Goal: Task Accomplishment & Management: Use online tool/utility

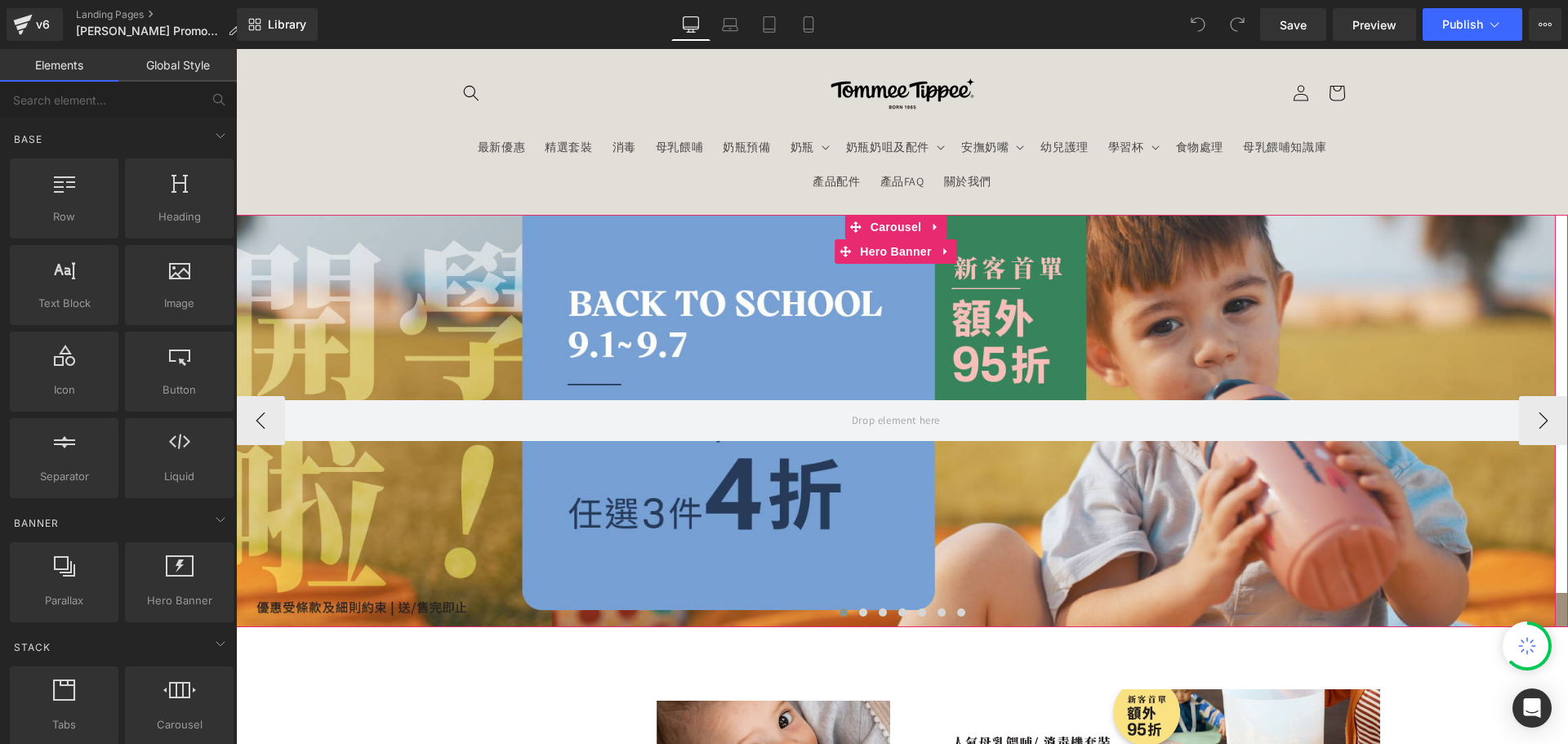
click at [846, 282] on div at bounding box center [896, 421] width 1320 height 413
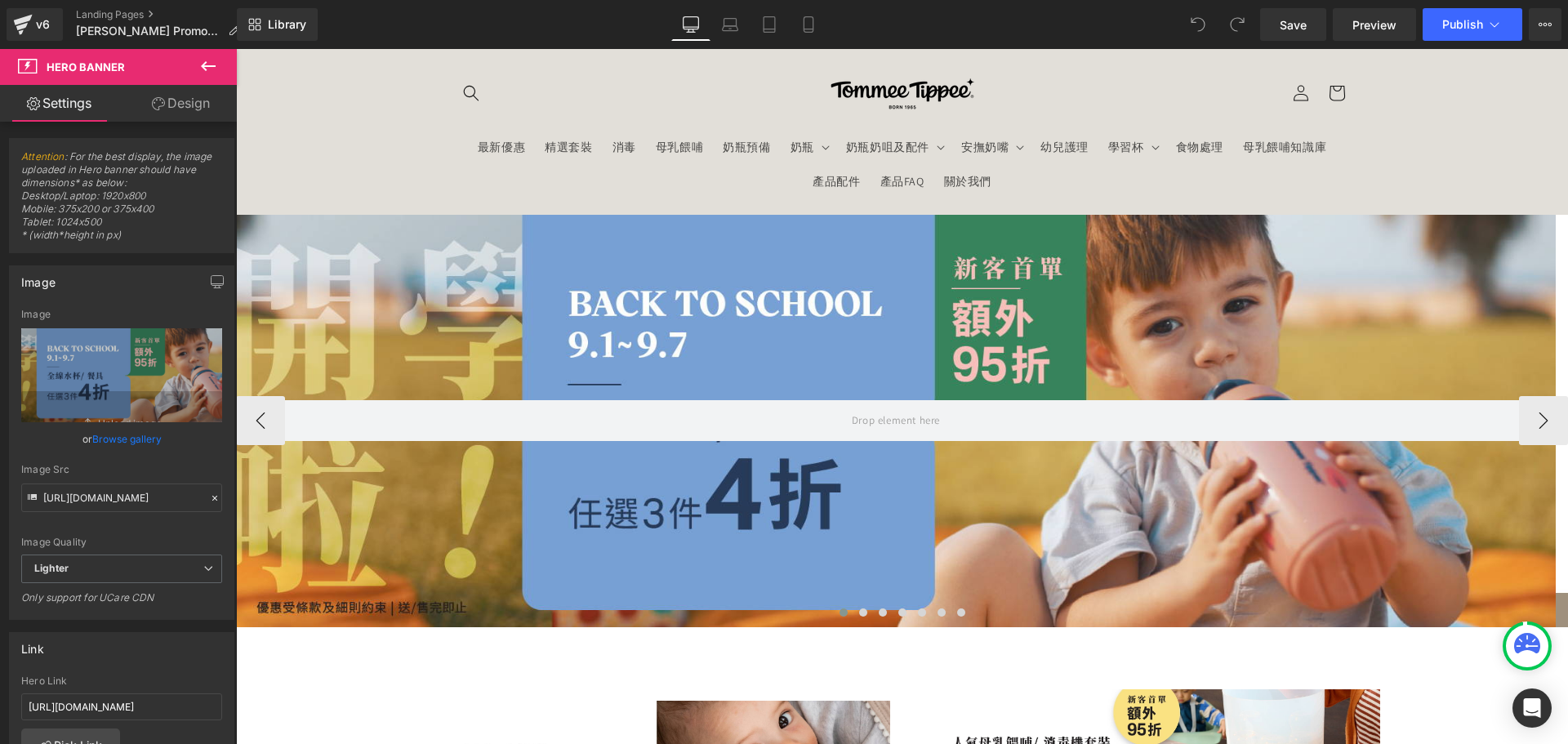
click at [911, 216] on div "Hero Banner Hero Banner Hero Banner Hero Banner Hero Banner Hero Banner" at bounding box center [902, 421] width 1333 height 413
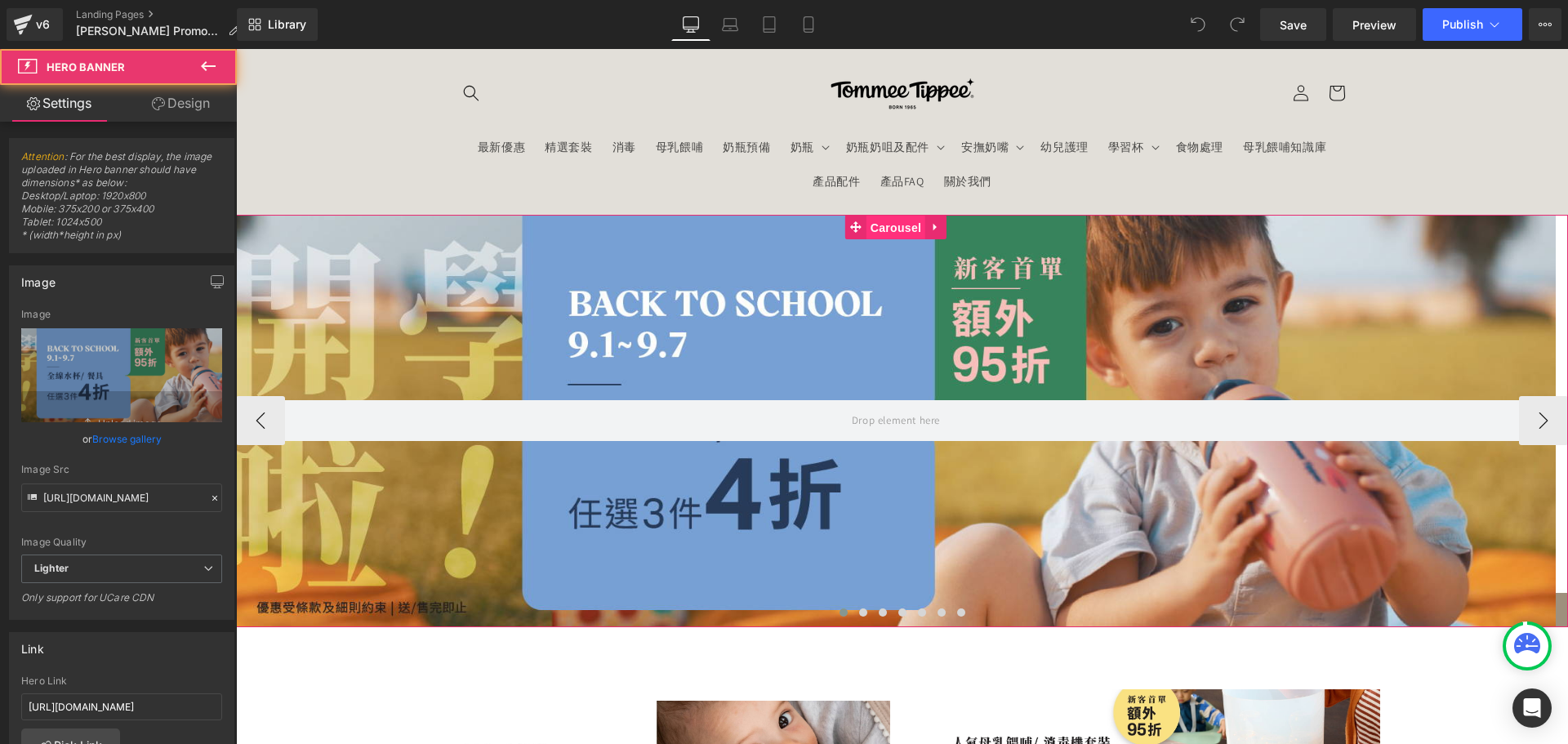
click at [889, 231] on span "Carousel" at bounding box center [896, 228] width 59 height 25
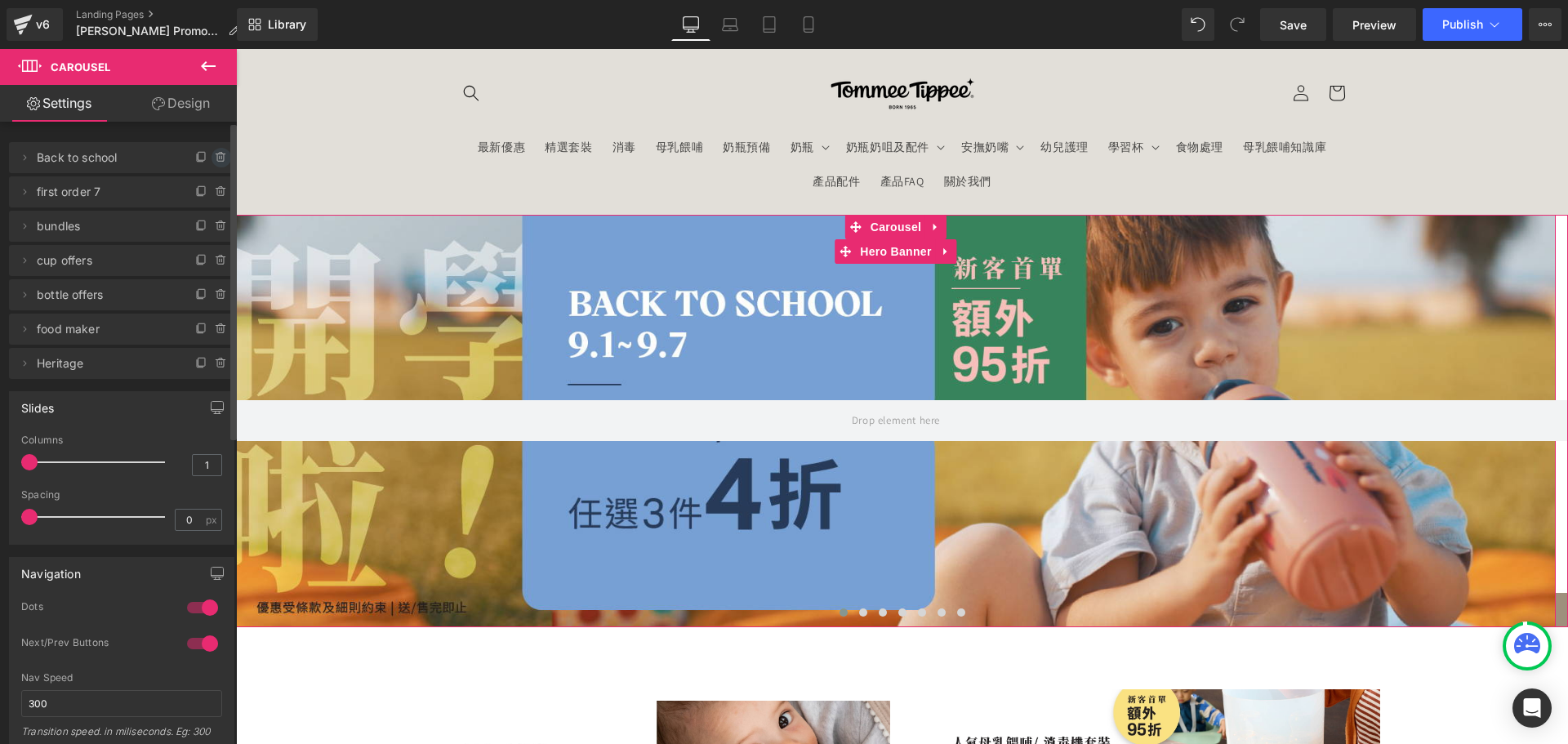
click at [223, 154] on span at bounding box center [221, 158] width 20 height 20
click at [195, 156] on button "Delete" at bounding box center [204, 158] width 51 height 21
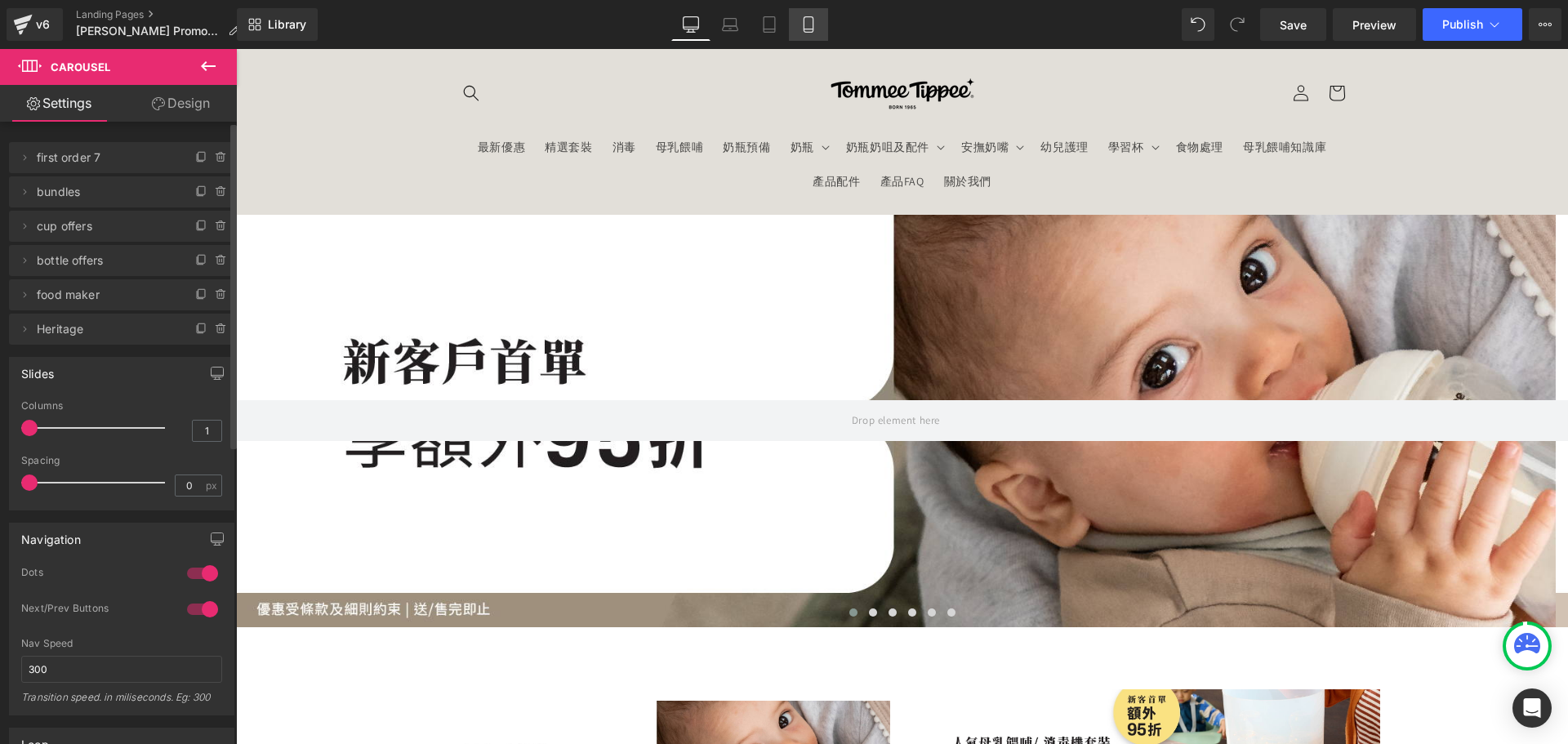
drag, startPoint x: 813, startPoint y: 9, endPoint x: 203, endPoint y: 251, distance: 656.2
click at [813, 9] on link "Mobile" at bounding box center [809, 25] width 39 height 33
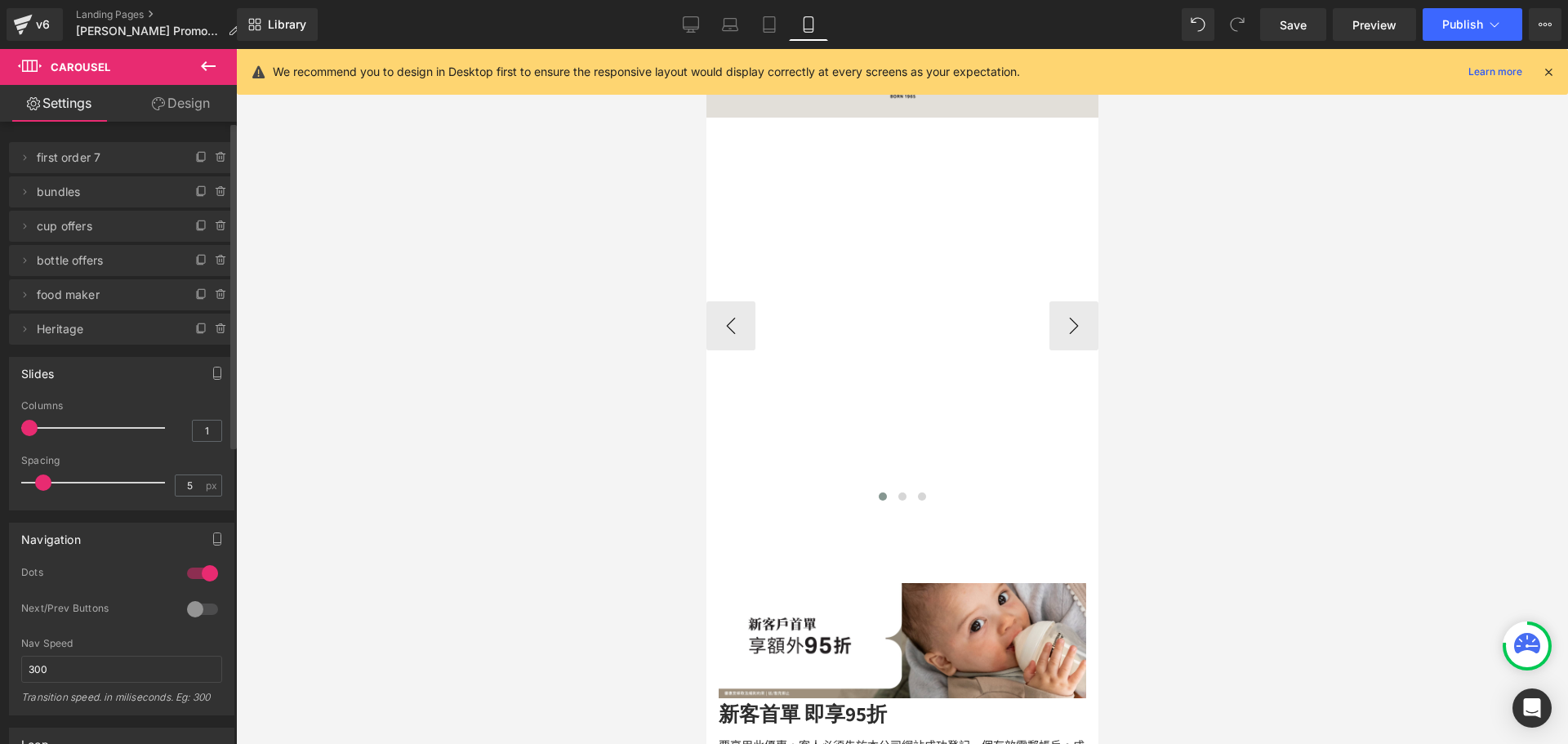
click at [856, 233] on div "Hero Banner Hero Banner Hero Banner Hero Banner Hero Banner Hero Banner Hero Ba…" at bounding box center [902, 325] width 392 height 367
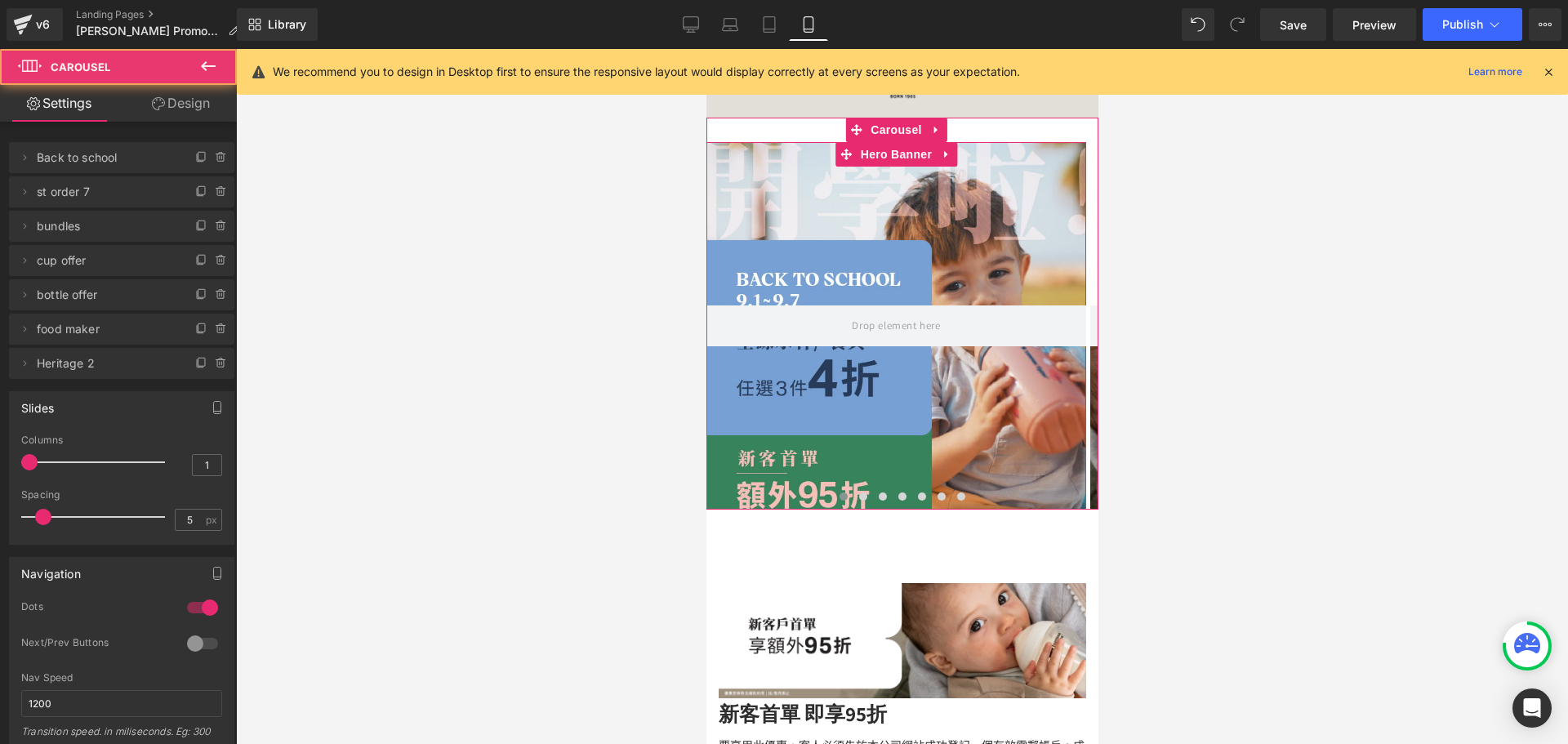
click at [856, 199] on div at bounding box center [896, 325] width 380 height 367
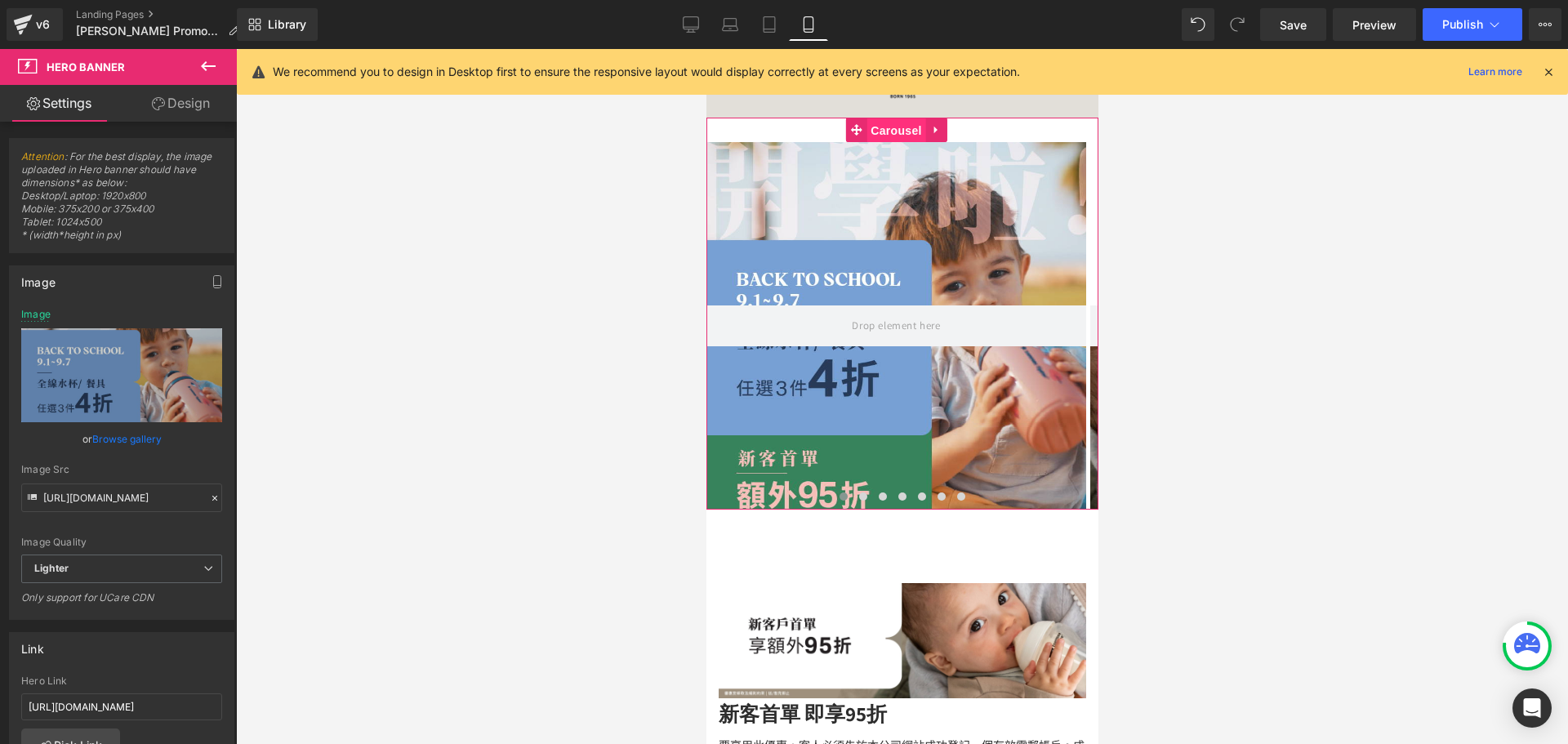
click at [867, 129] on span "Carousel" at bounding box center [895, 130] width 59 height 25
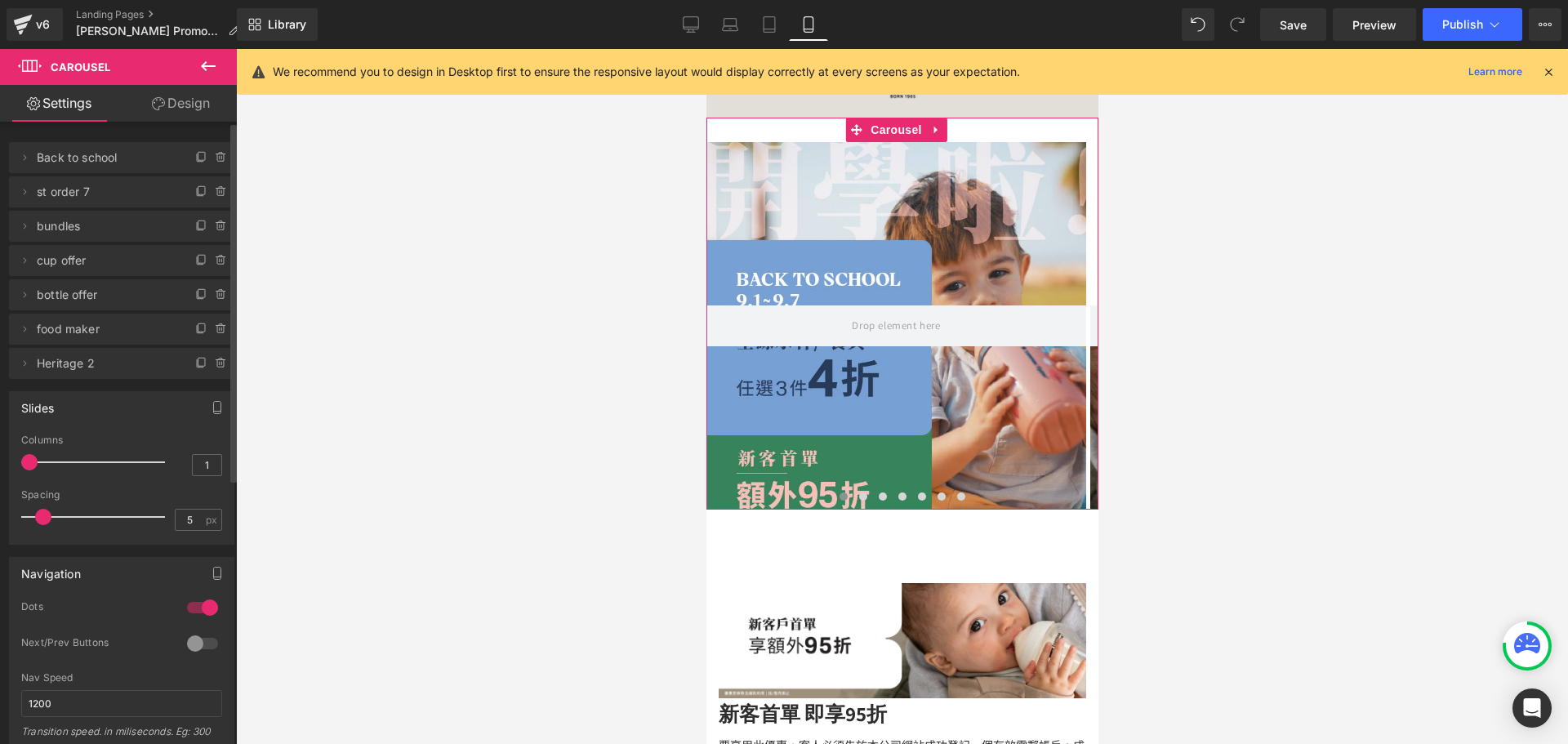
click at [211, 164] on span at bounding box center [221, 158] width 20 height 20
click at [185, 156] on button "Delete" at bounding box center [204, 158] width 51 height 21
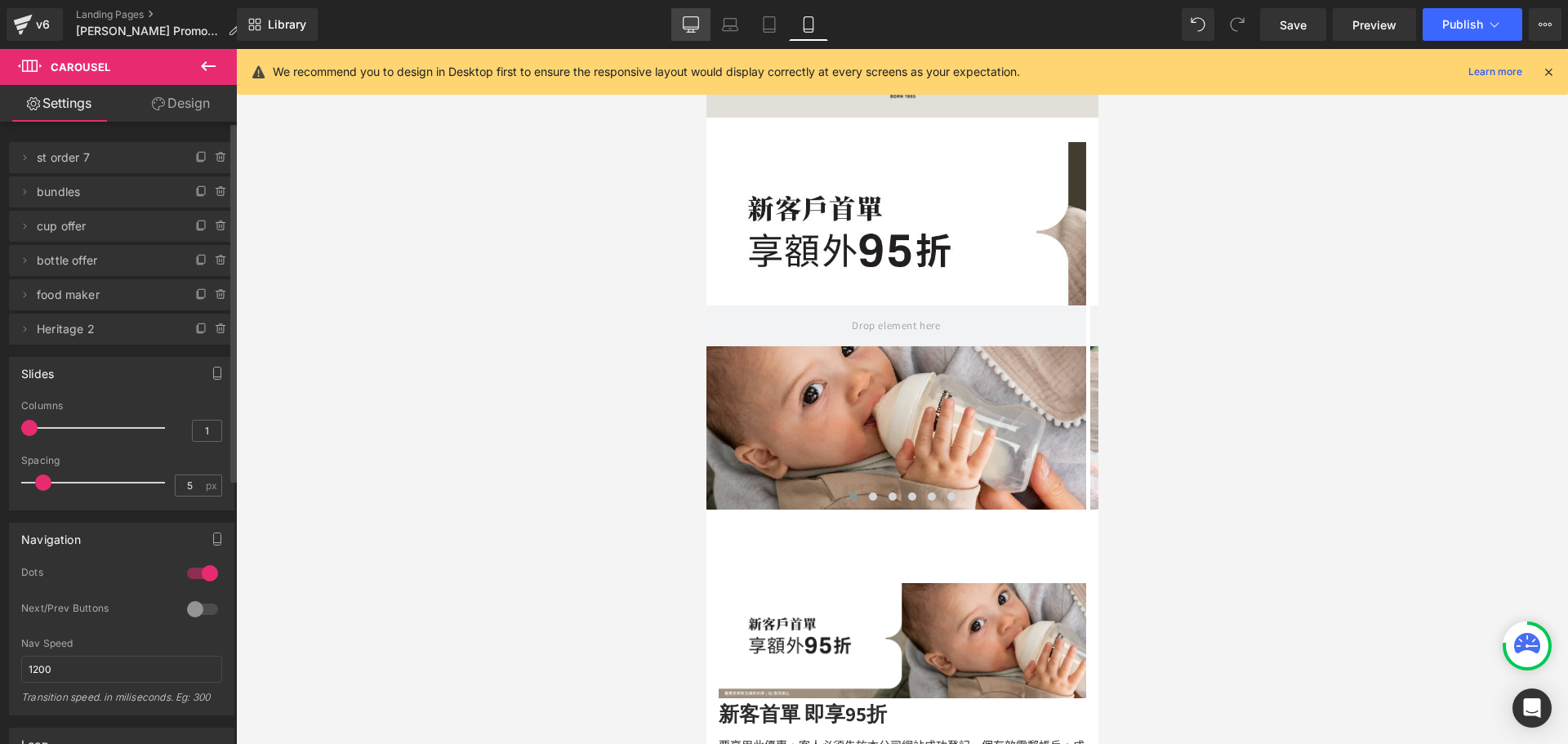
click at [686, 25] on icon at bounding box center [691, 24] width 16 height 16
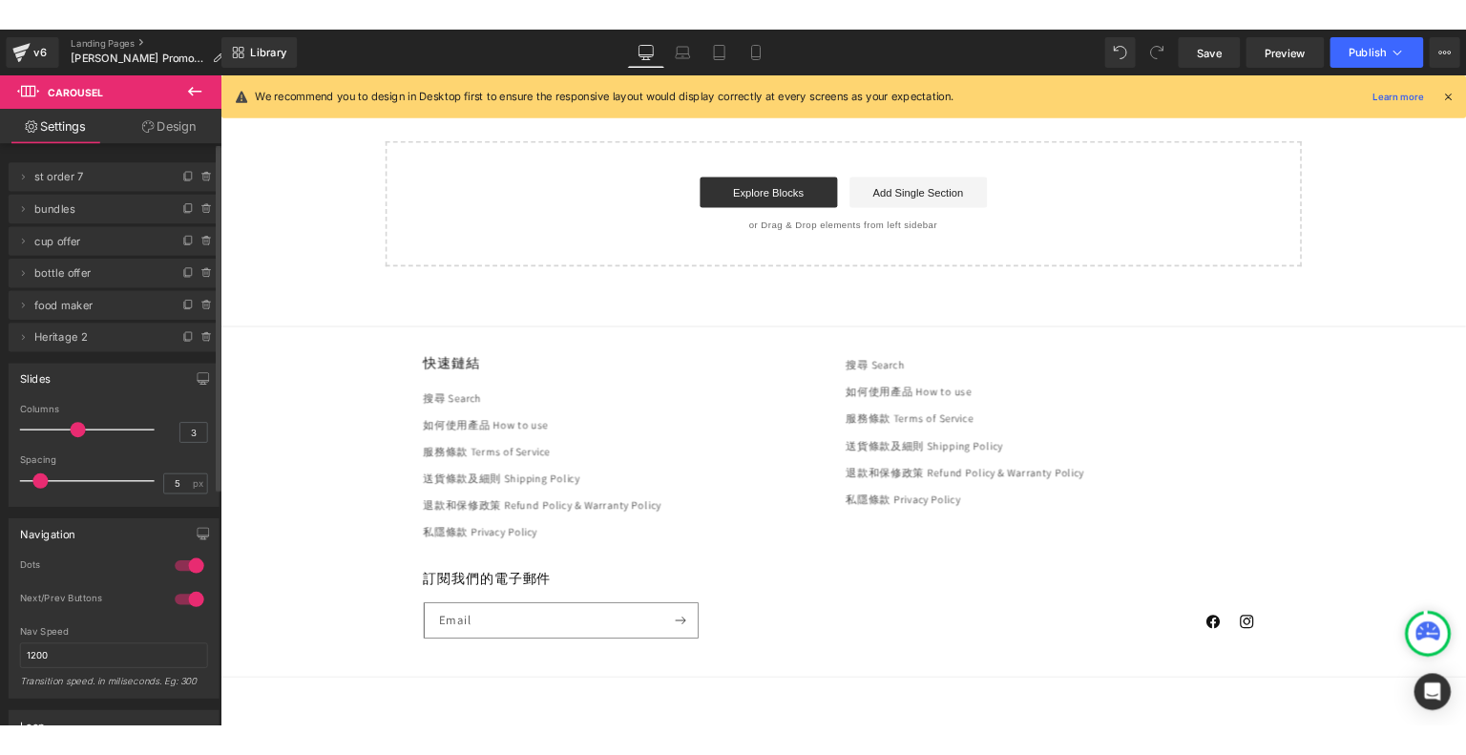
scroll to position [3751, 0]
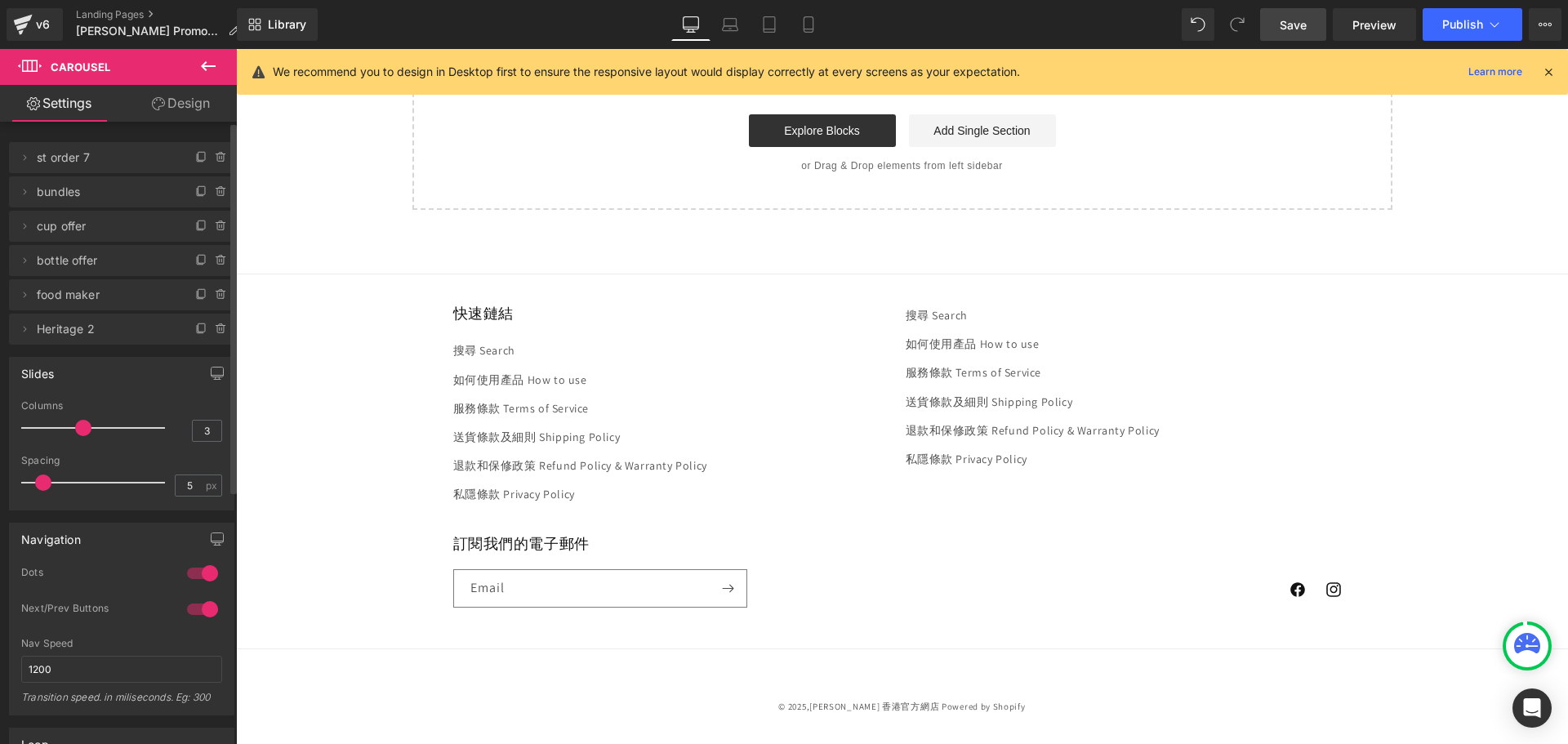
click at [1304, 14] on link "Save" at bounding box center [1293, 25] width 66 height 33
click at [1446, 24] on span "Publish" at bounding box center [1463, 24] width 41 height 13
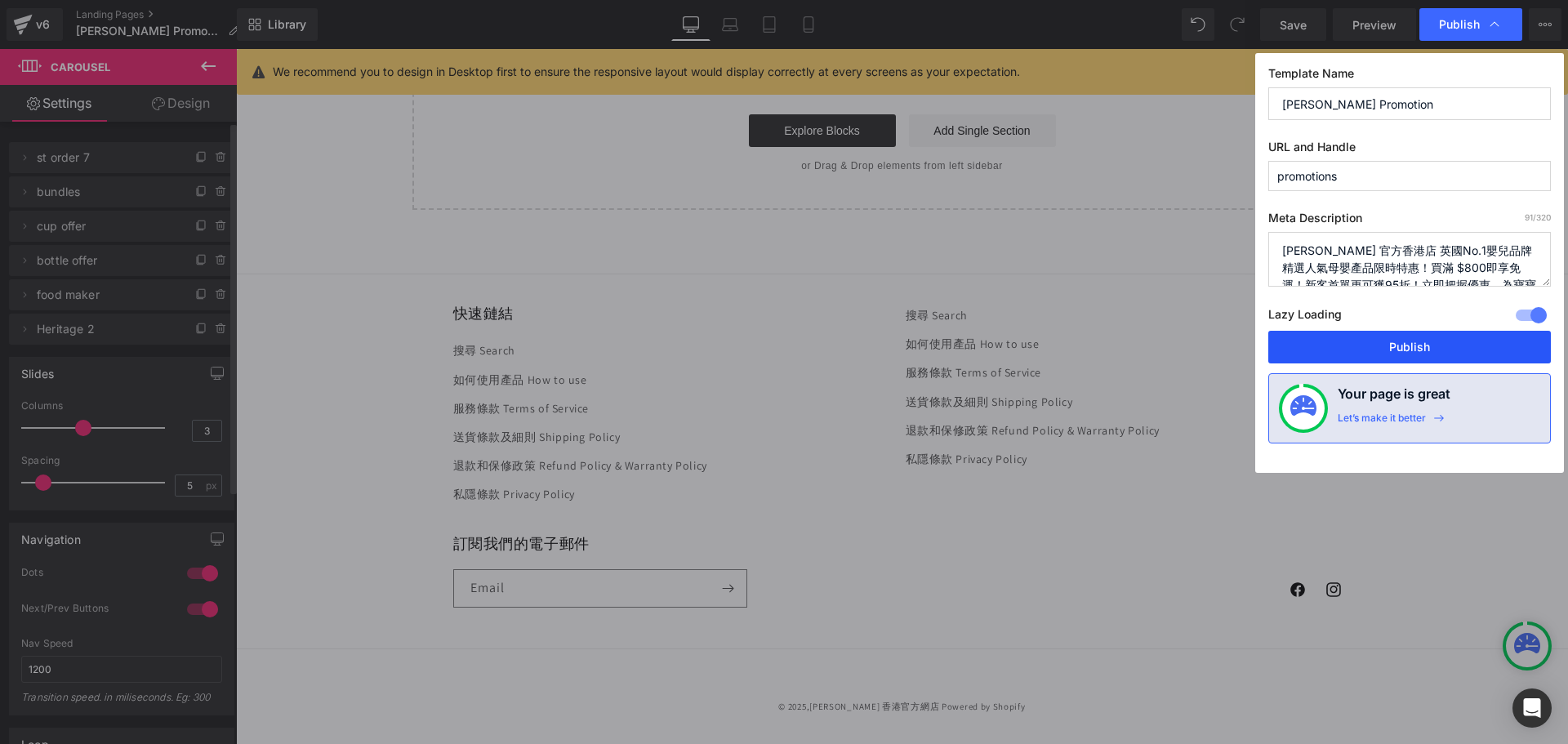
drag, startPoint x: 1361, startPoint y: 347, endPoint x: 1115, endPoint y: 291, distance: 252.3
click at [1361, 347] on button "Publish" at bounding box center [1410, 348] width 282 height 33
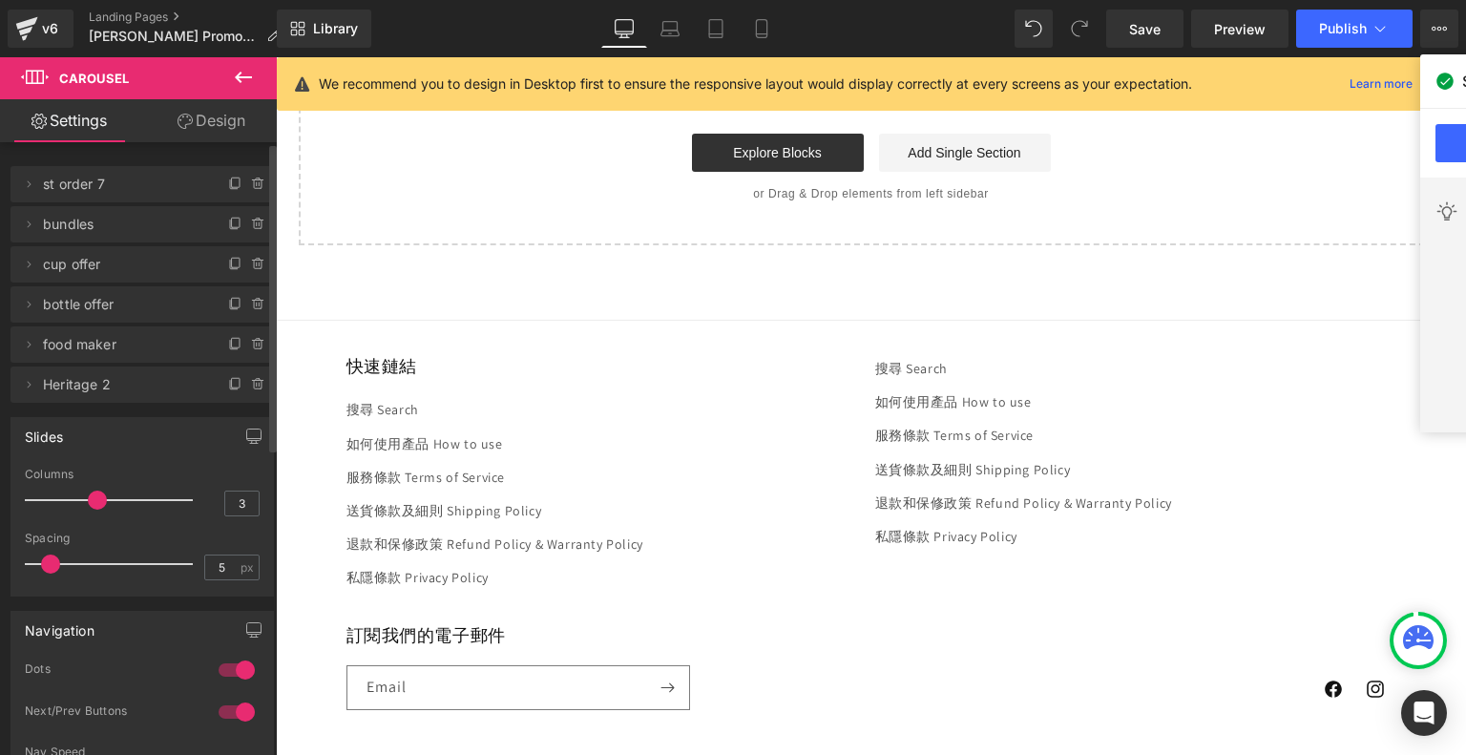
scroll to position [3635, 0]
drag, startPoint x: 597, startPoint y: 24, endPoint x: 640, endPoint y: 26, distance: 43.0
click at [600, 26] on div "Library Desktop Desktop Laptop Tablet Mobile Save Preview Publish Scheduled Vie…" at bounding box center [871, 29] width 1189 height 38
click at [630, 24] on icon at bounding box center [624, 28] width 19 height 19
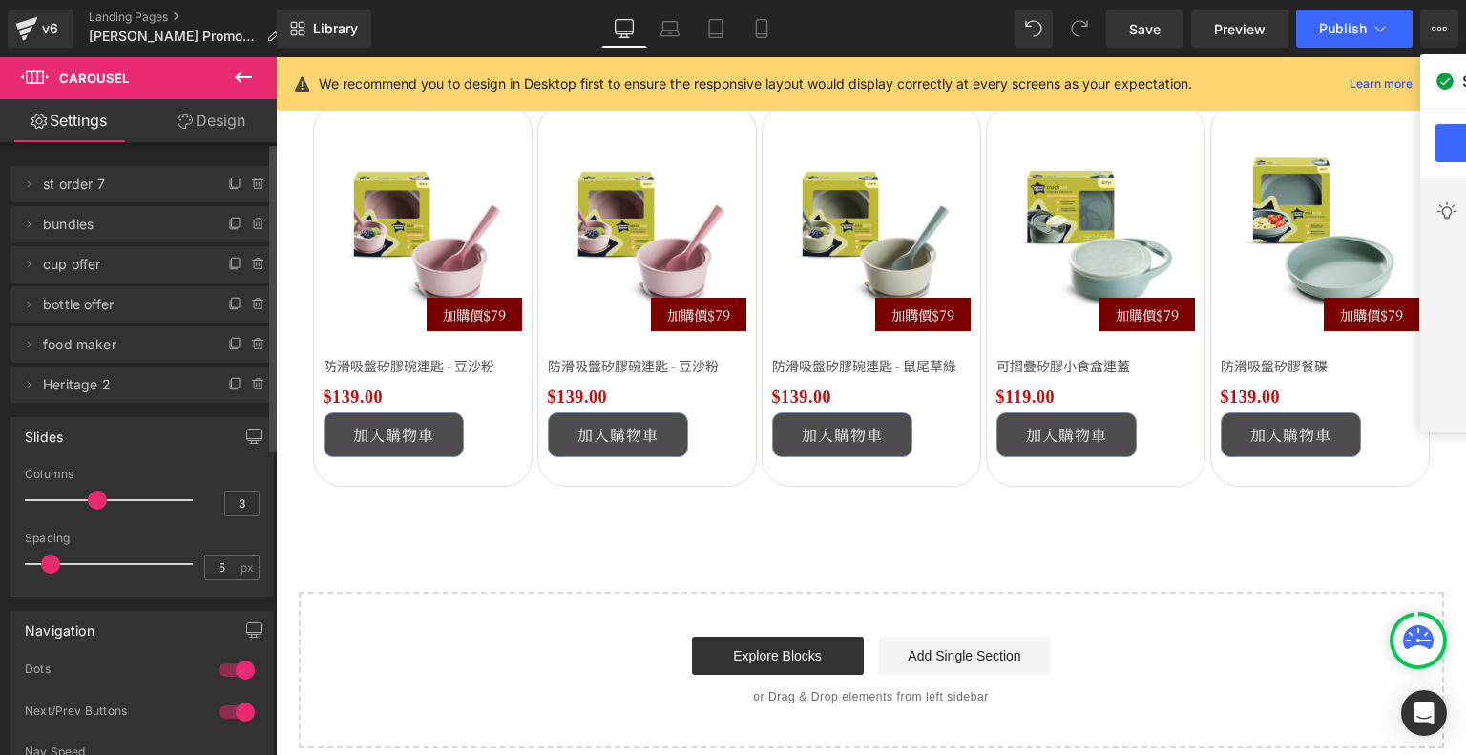
scroll to position [2776, 0]
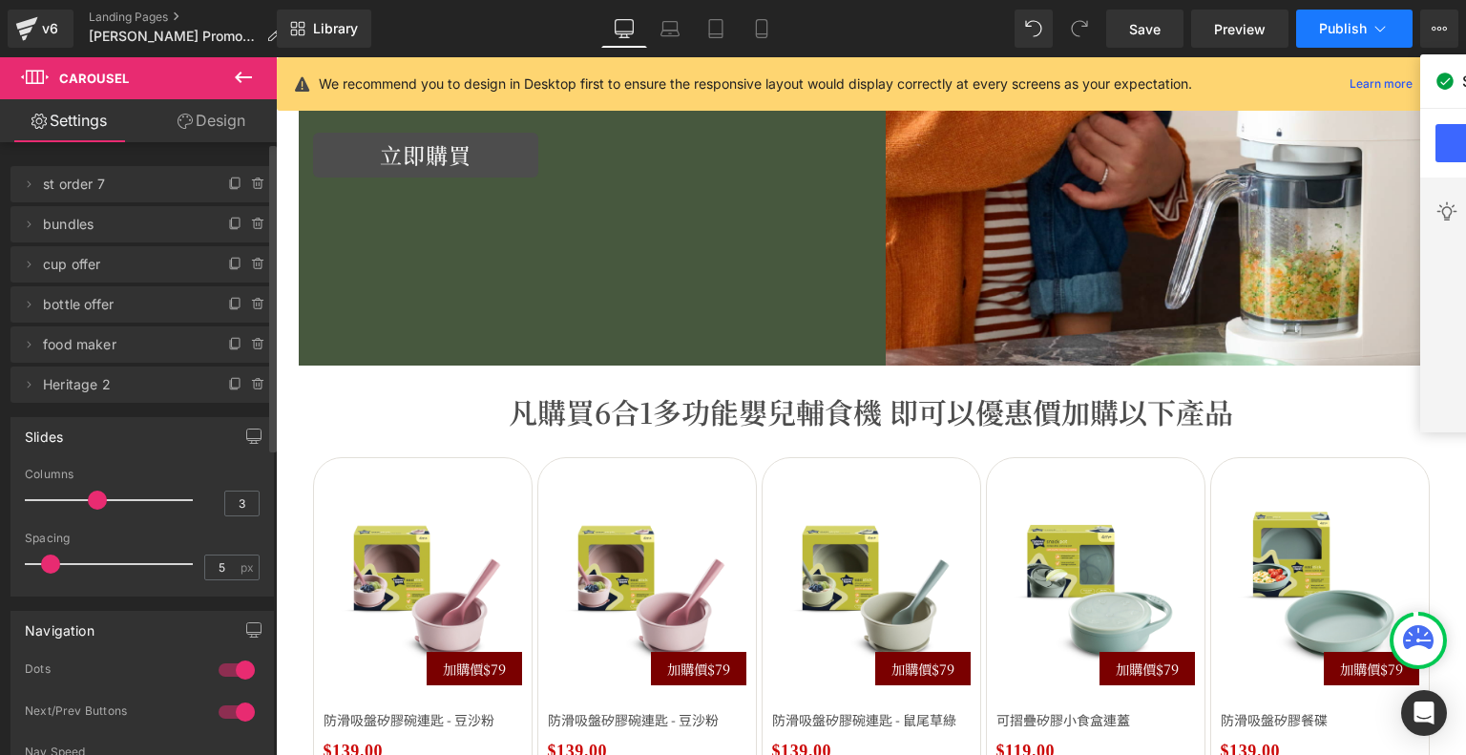
click at [1362, 32] on span "Publish" at bounding box center [1343, 28] width 48 height 15
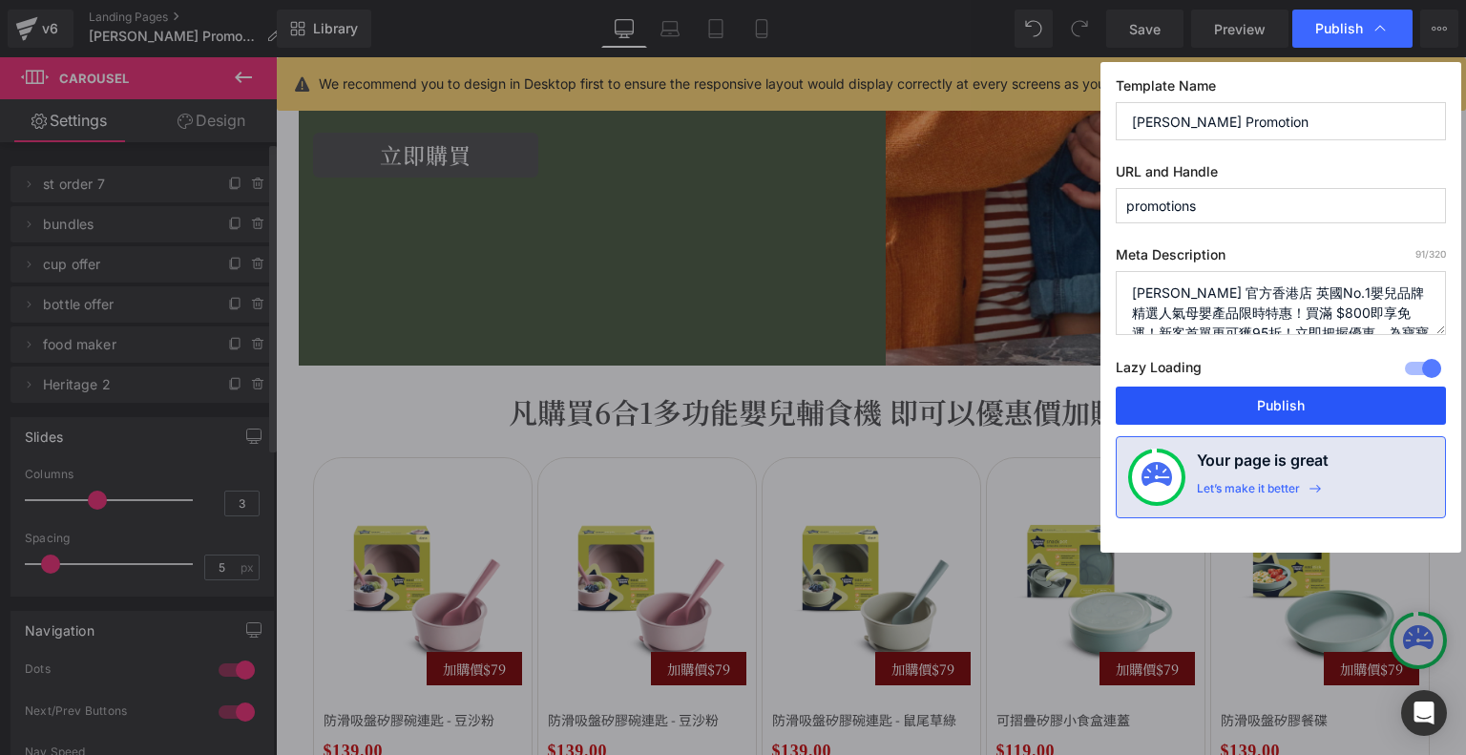
click at [1252, 404] on button "Publish" at bounding box center [1281, 406] width 330 height 38
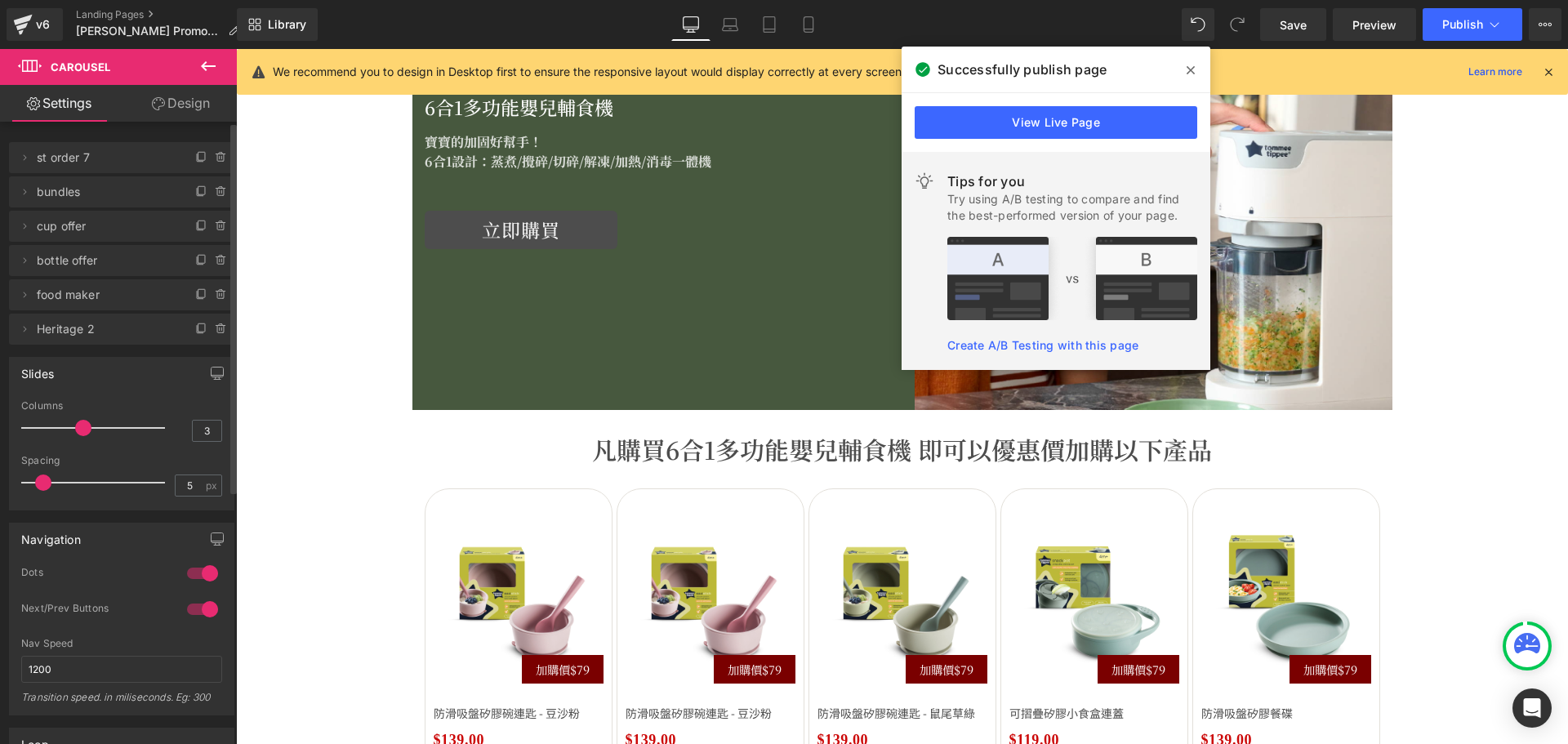
scroll to position [2476, 0]
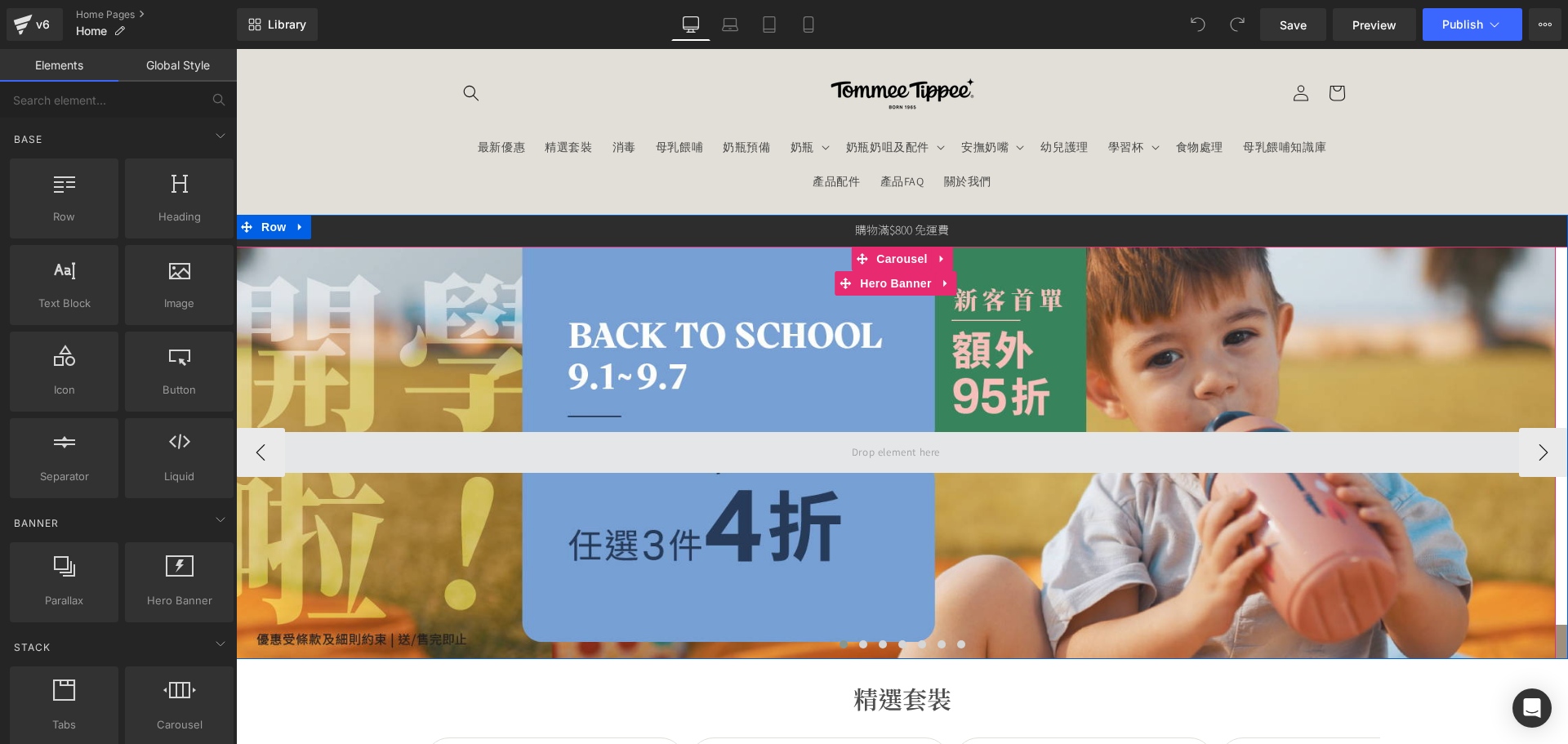
click at [1084, 438] on span at bounding box center [896, 453] width 1320 height 41
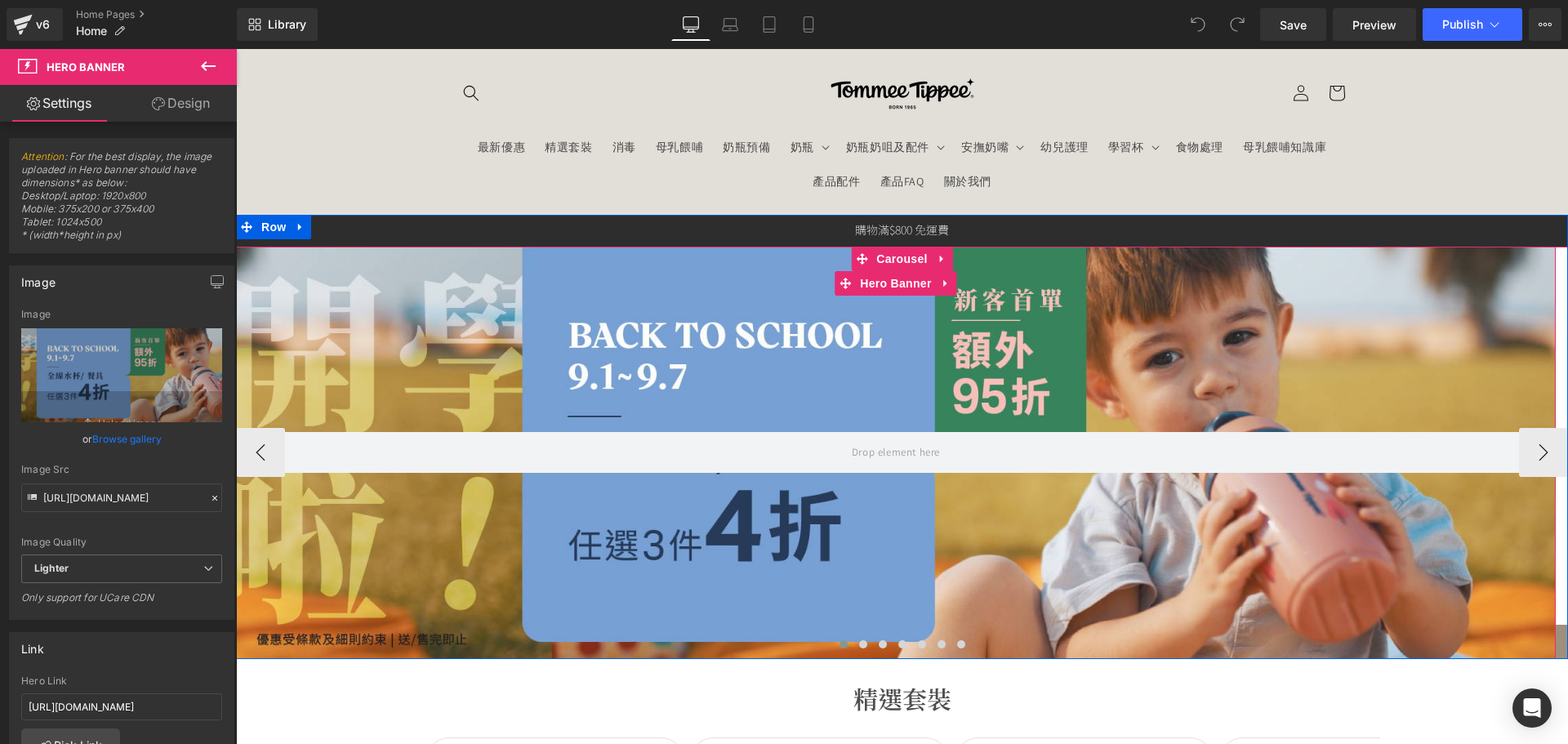
click at [1122, 382] on div at bounding box center [896, 453] width 1320 height 413
click at [884, 255] on span "Carousel" at bounding box center [901, 259] width 59 height 25
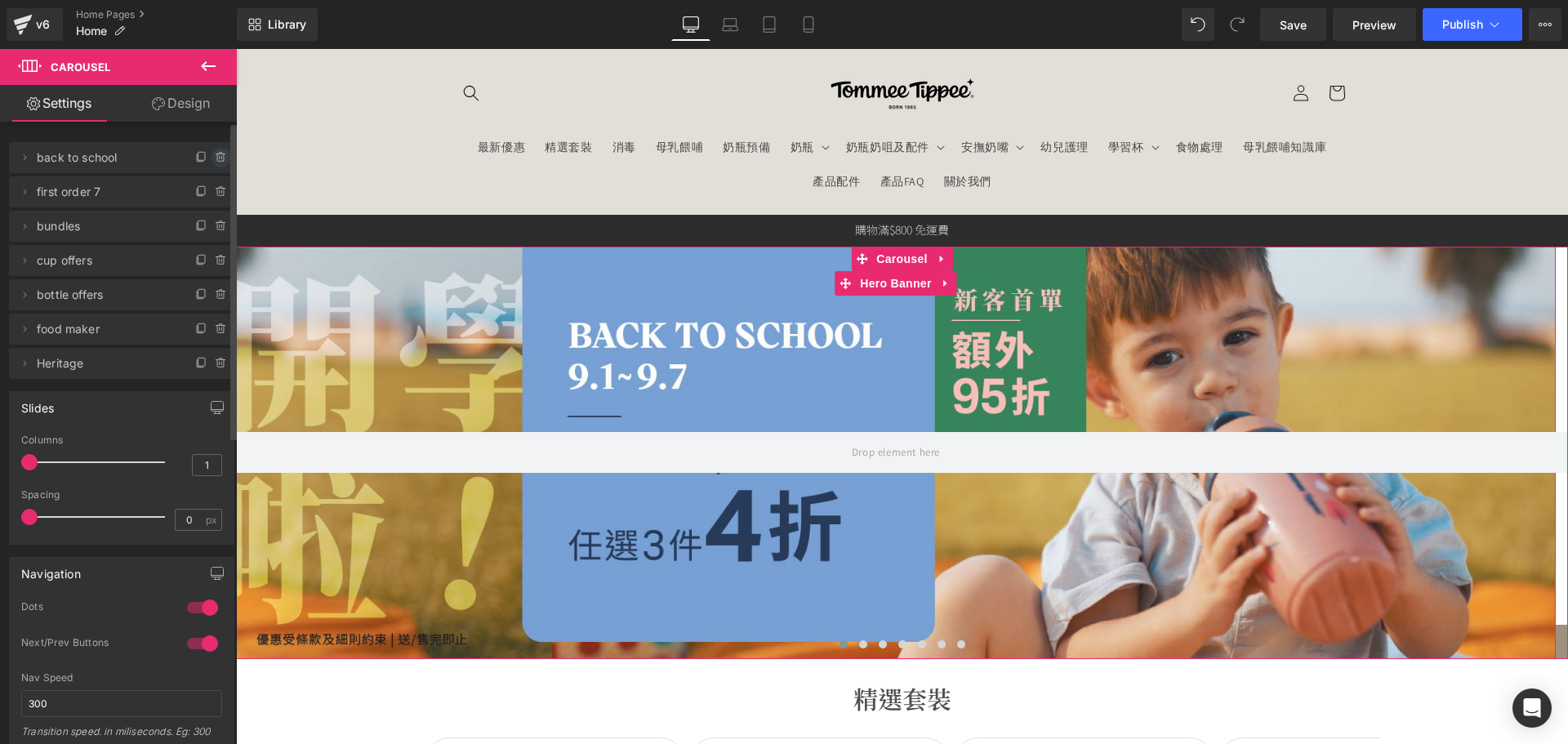
click at [215, 152] on icon at bounding box center [221, 158] width 13 height 13
click at [193, 158] on button "Delete" at bounding box center [204, 158] width 51 height 21
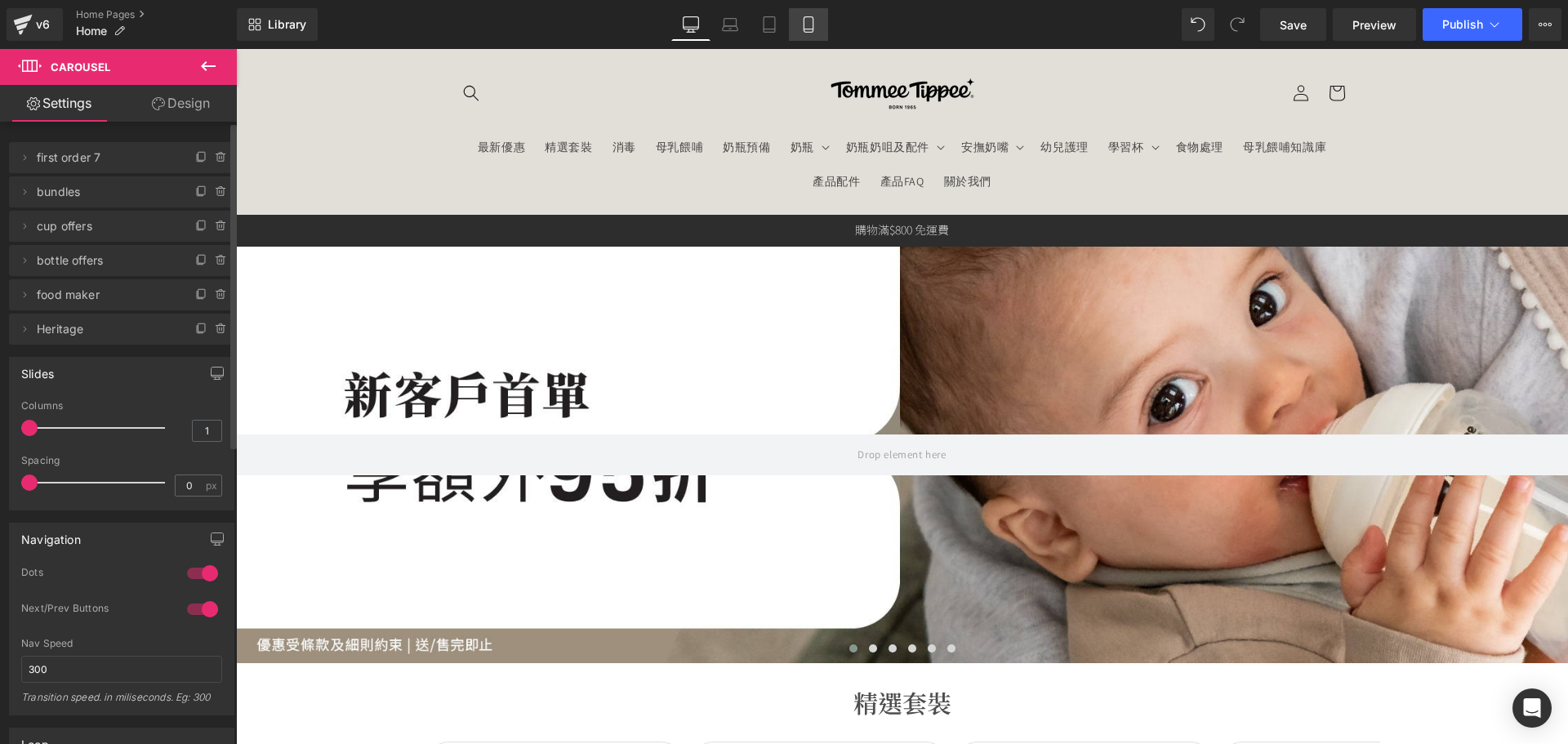
drag, startPoint x: 814, startPoint y: 27, endPoint x: 197, endPoint y: 253, distance: 657.1
click at [813, 27] on icon at bounding box center [808, 25] width 9 height 15
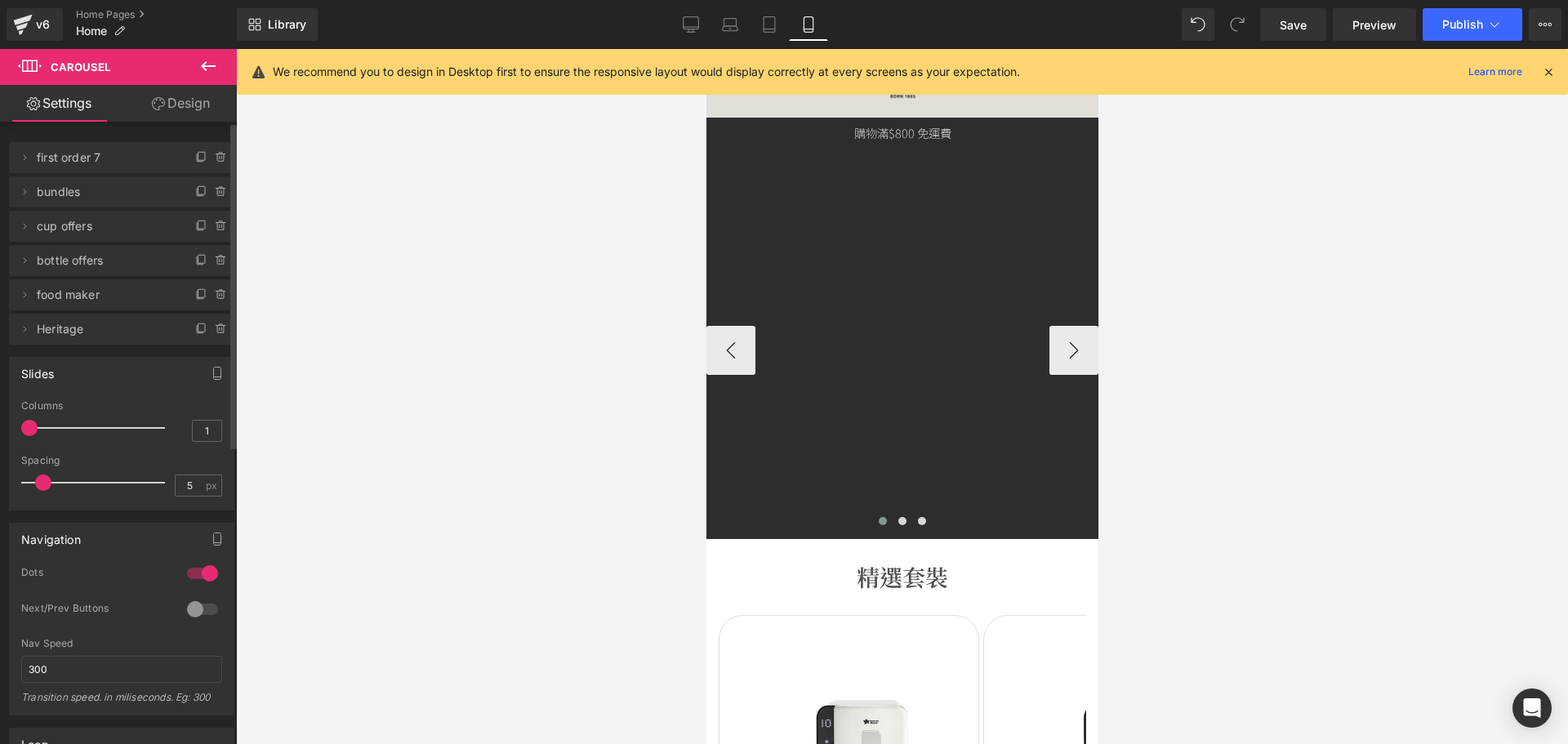
click at [887, 263] on div "Hero Banner Hero Banner Hero Banner Hero Banner Hero Banner Hero Banner Hero Ba…" at bounding box center [902, 350] width 392 height 367
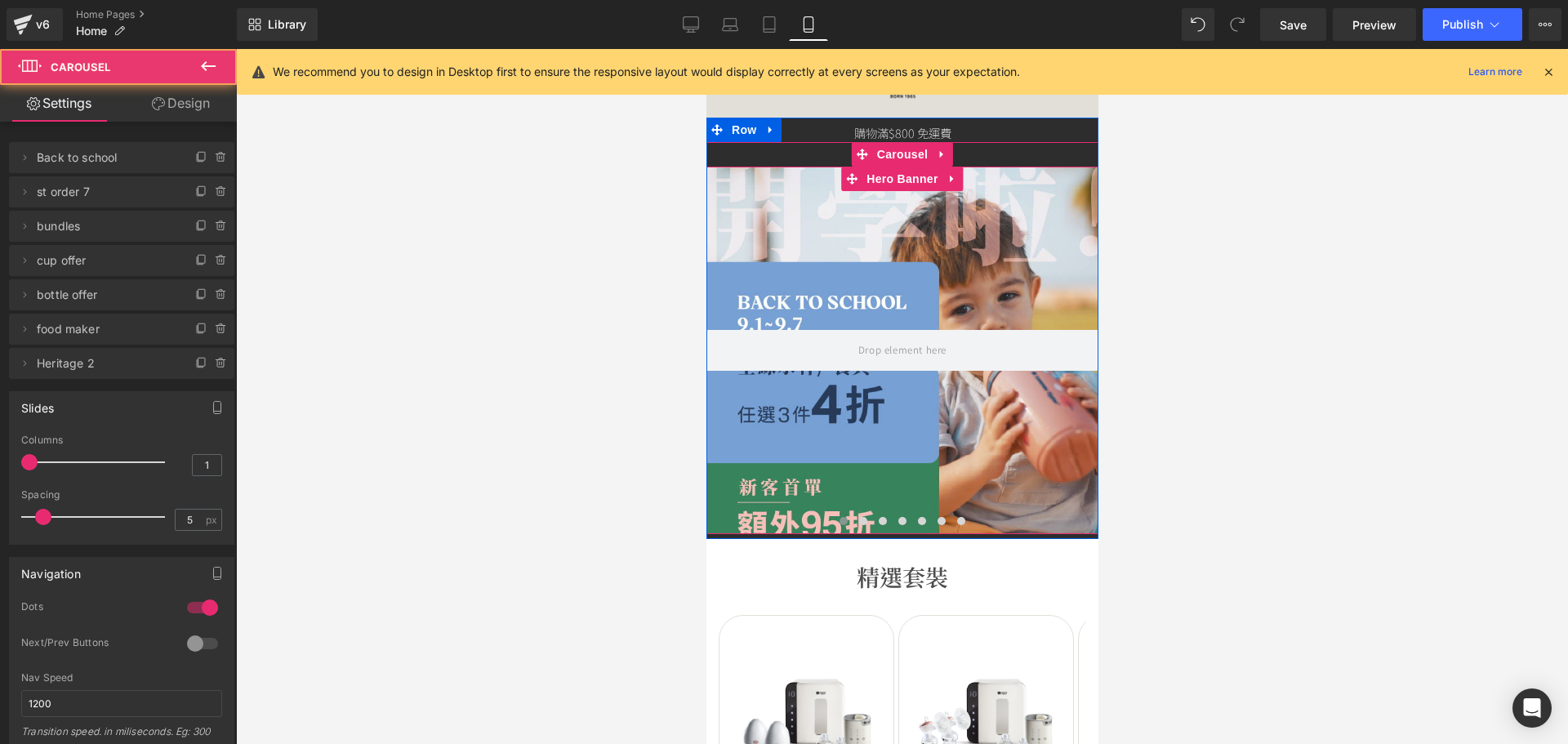
click at [894, 259] on div at bounding box center [902, 350] width 392 height 367
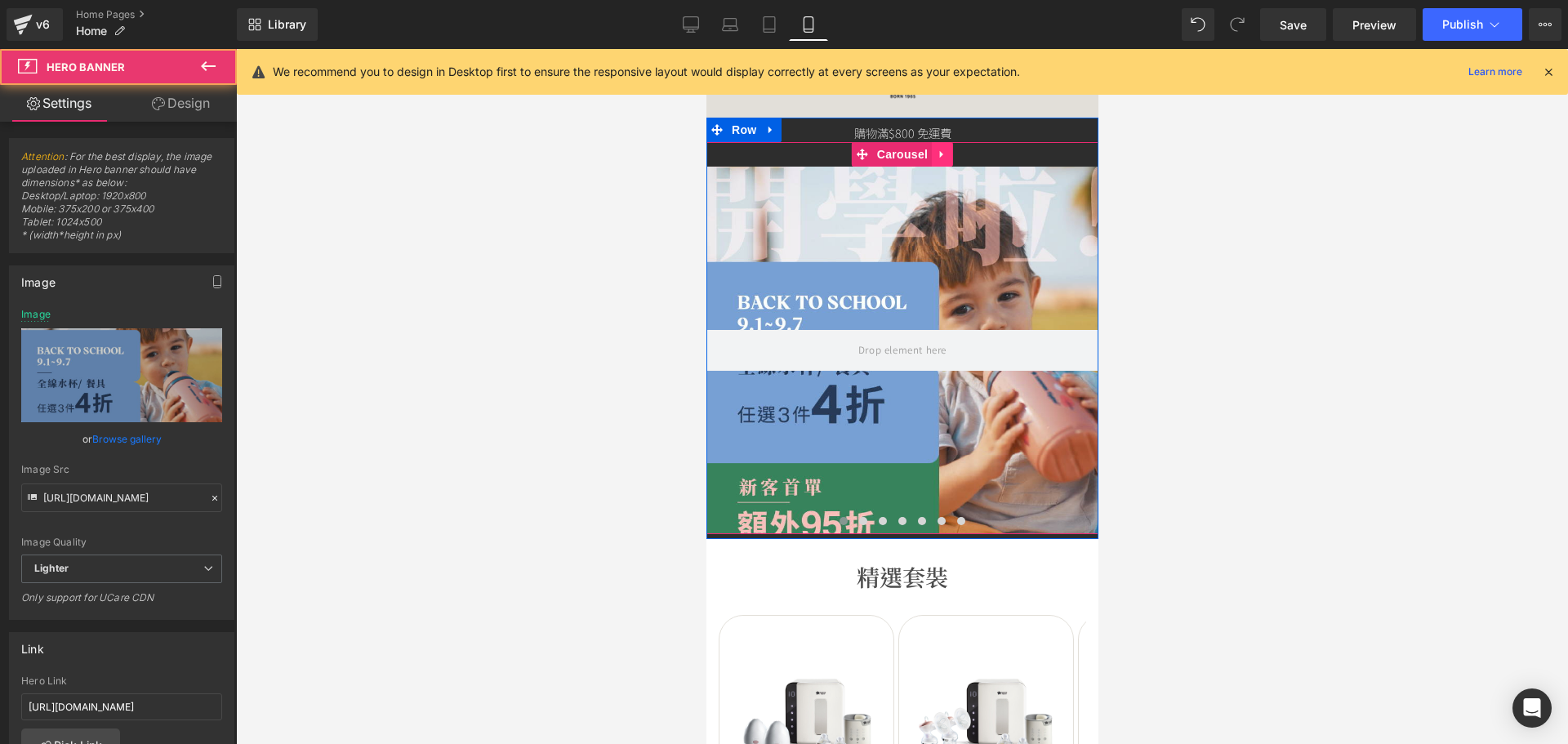
click at [936, 148] on icon at bounding box center [941, 154] width 11 height 12
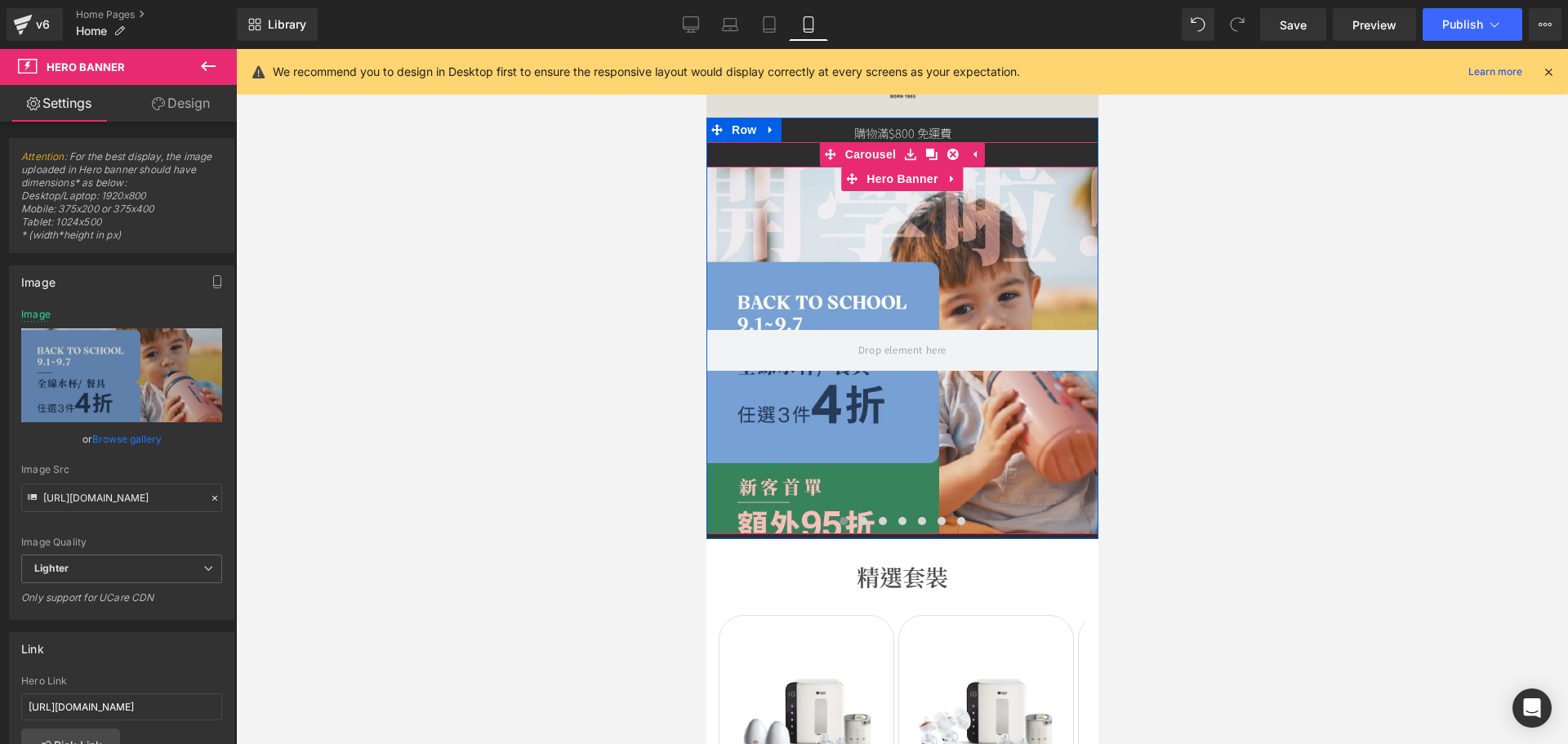
drag, startPoint x: 929, startPoint y: 275, endPoint x: 922, endPoint y: 200, distance: 75.3
click at [929, 274] on div at bounding box center [902, 350] width 392 height 367
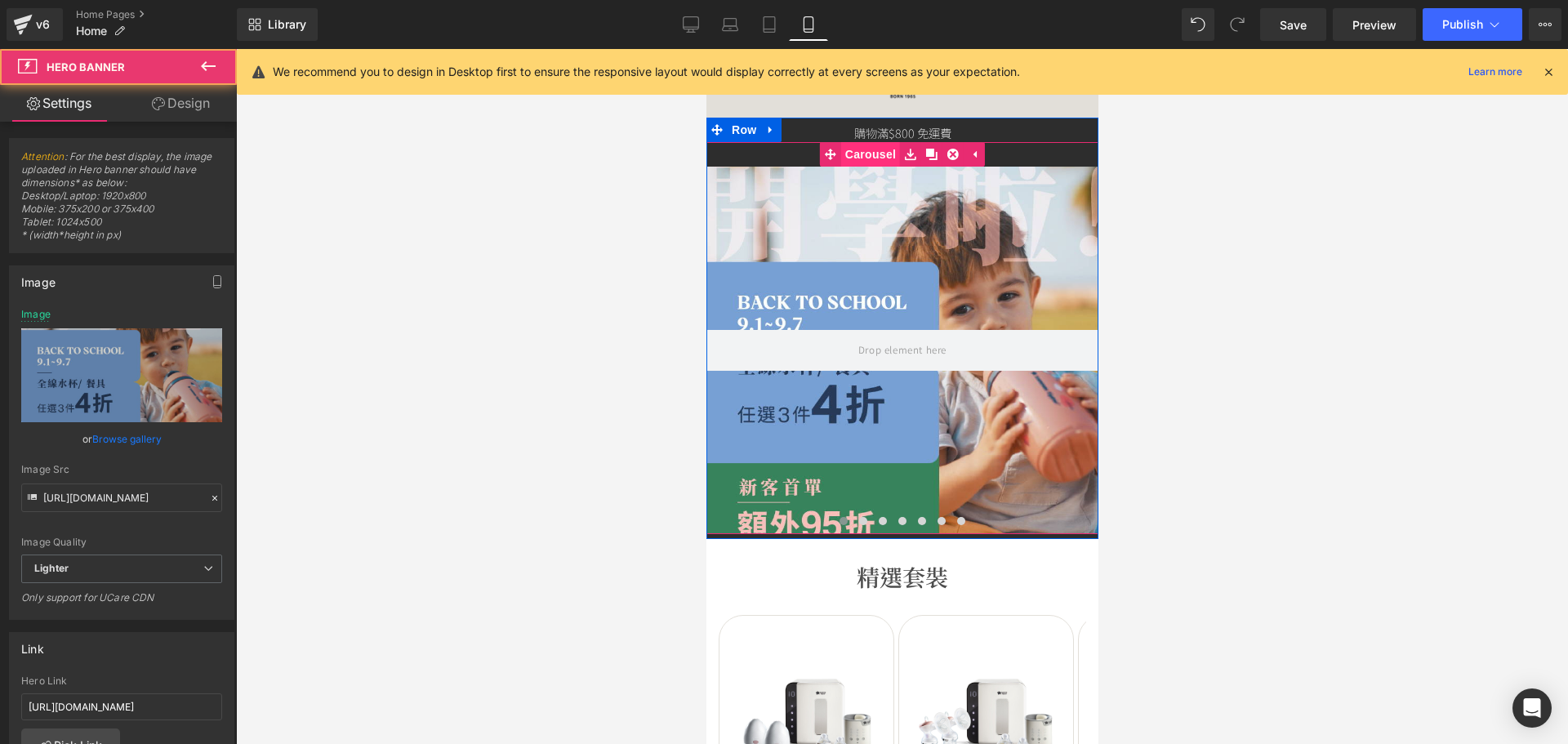
click at [849, 150] on link "Carousel" at bounding box center [859, 154] width 80 height 25
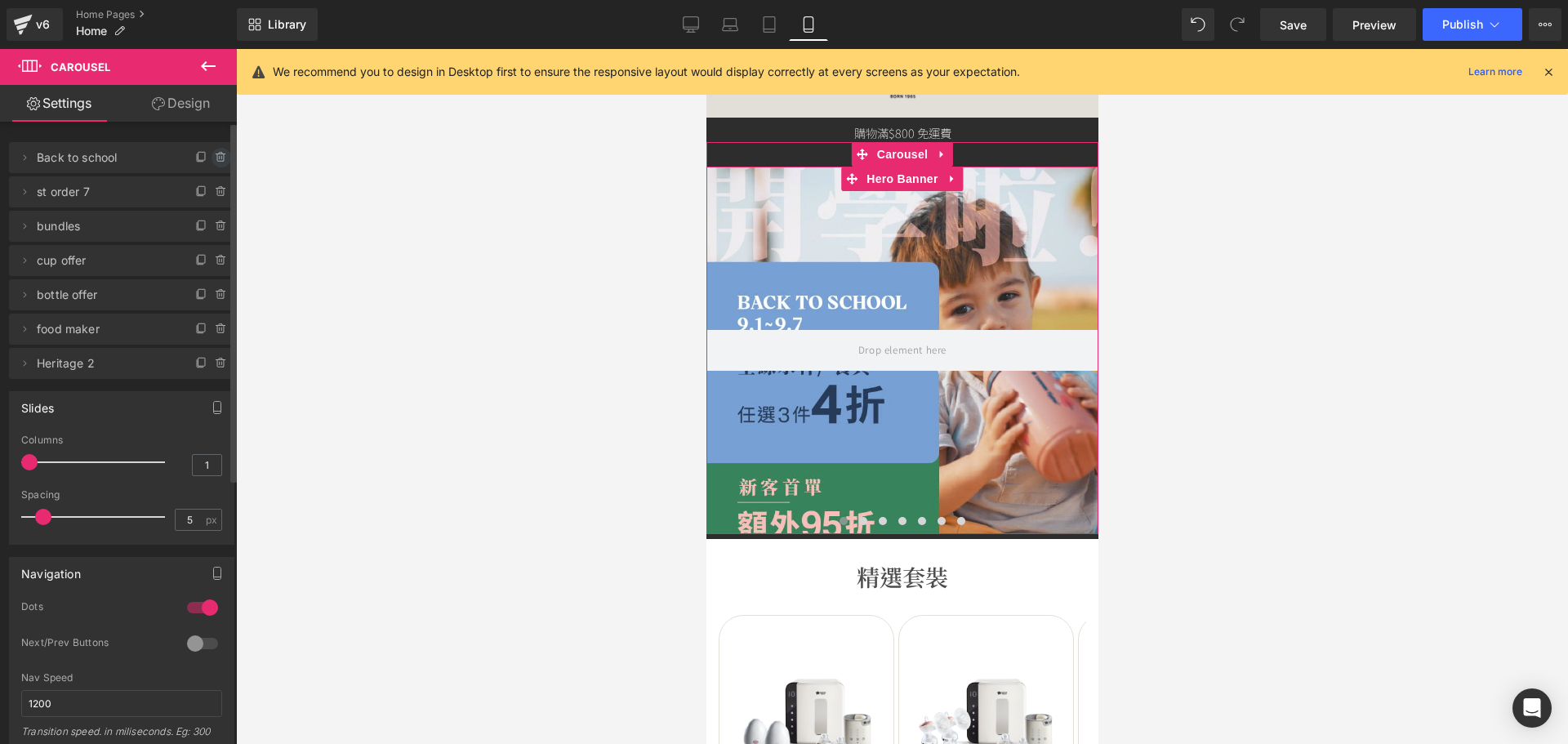
click at [215, 160] on icon at bounding box center [221, 158] width 13 height 13
click at [200, 164] on button "Delete" at bounding box center [204, 158] width 51 height 21
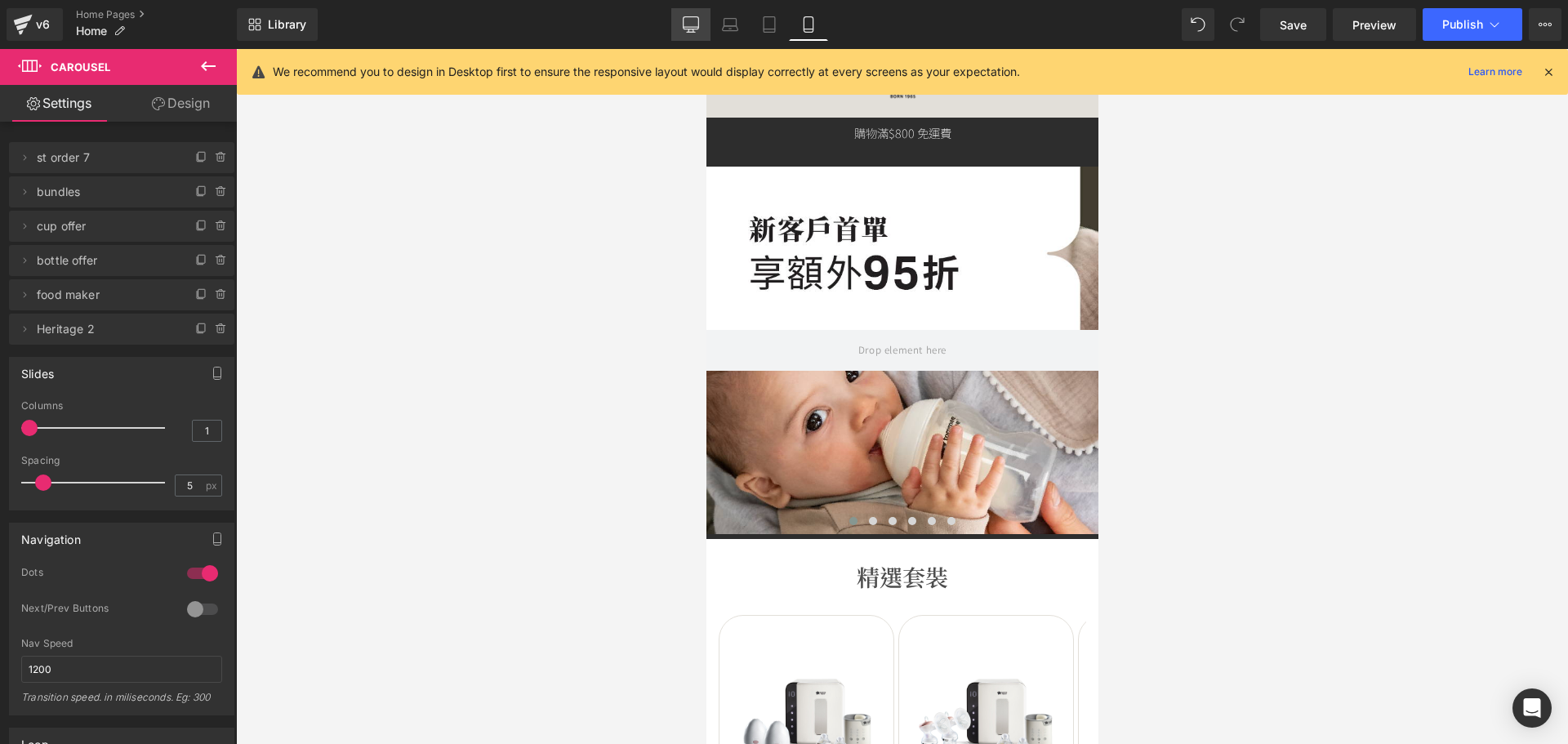
click at [679, 29] on link "Desktop" at bounding box center [691, 25] width 39 height 33
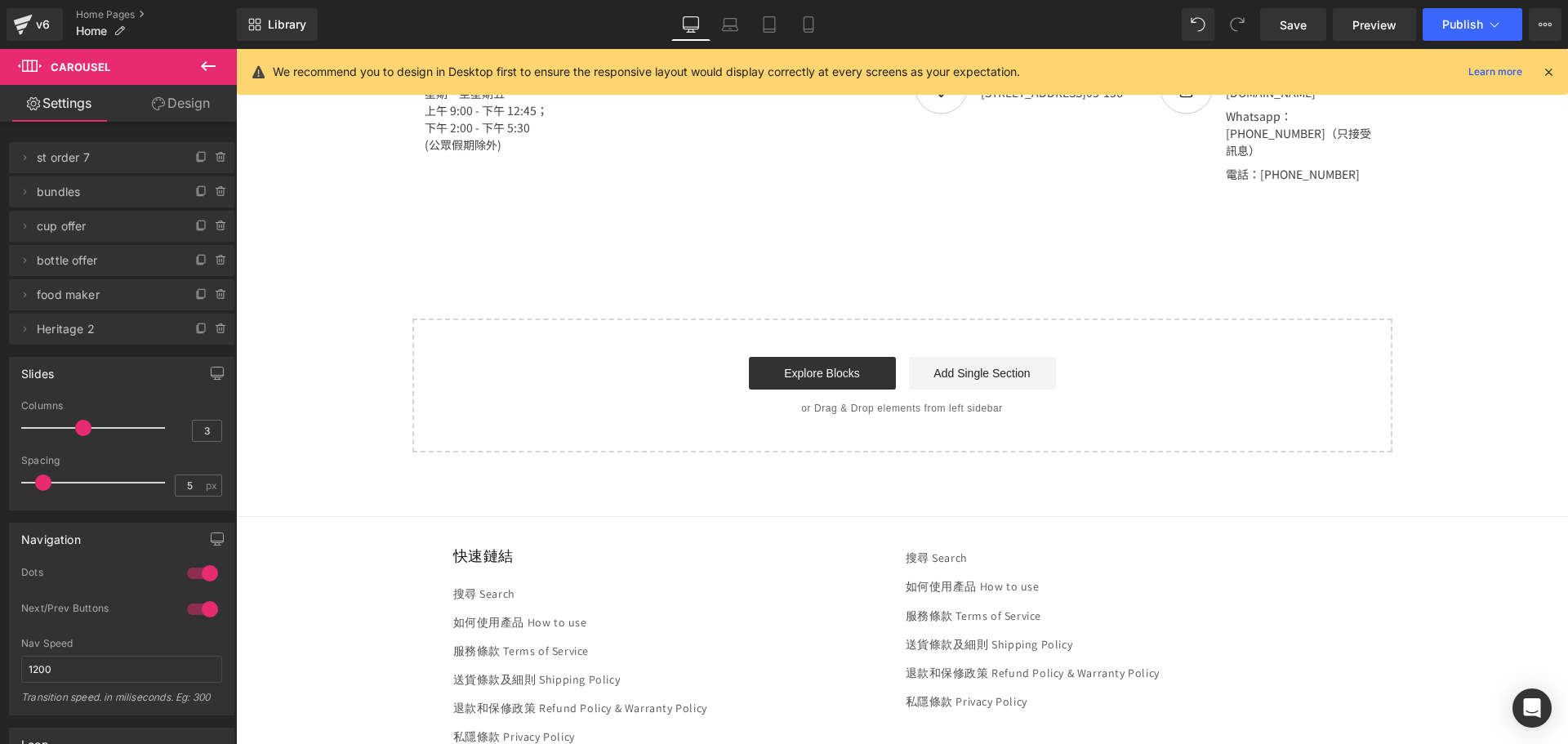
scroll to position [3268, 0]
click at [1320, 38] on link "Save" at bounding box center [1293, 25] width 66 height 33
click at [1466, 25] on span "Publish" at bounding box center [1463, 24] width 41 height 13
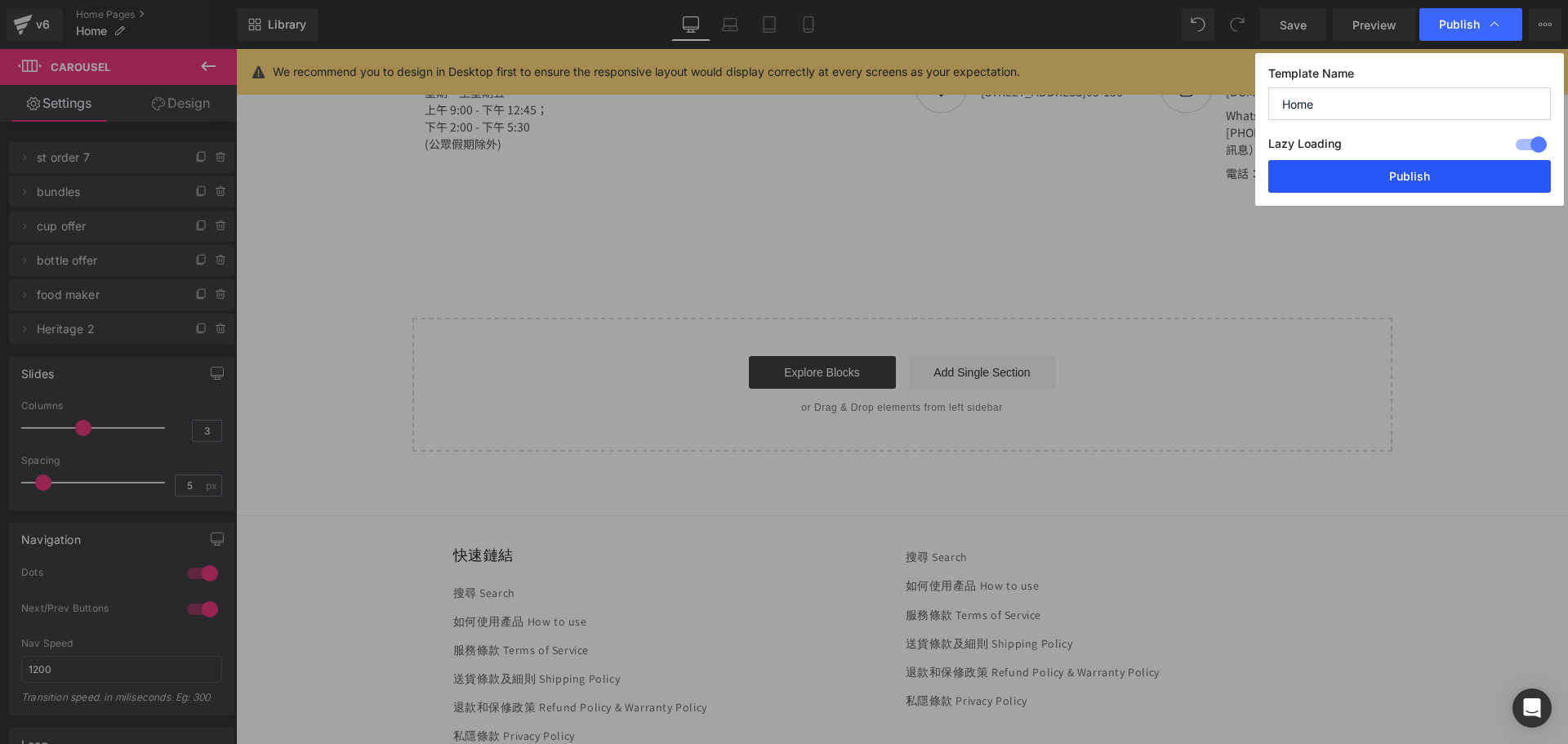
drag, startPoint x: 1393, startPoint y: 173, endPoint x: 1007, endPoint y: 55, distance: 403.6
click at [1393, 173] on button "Publish" at bounding box center [1410, 176] width 282 height 33
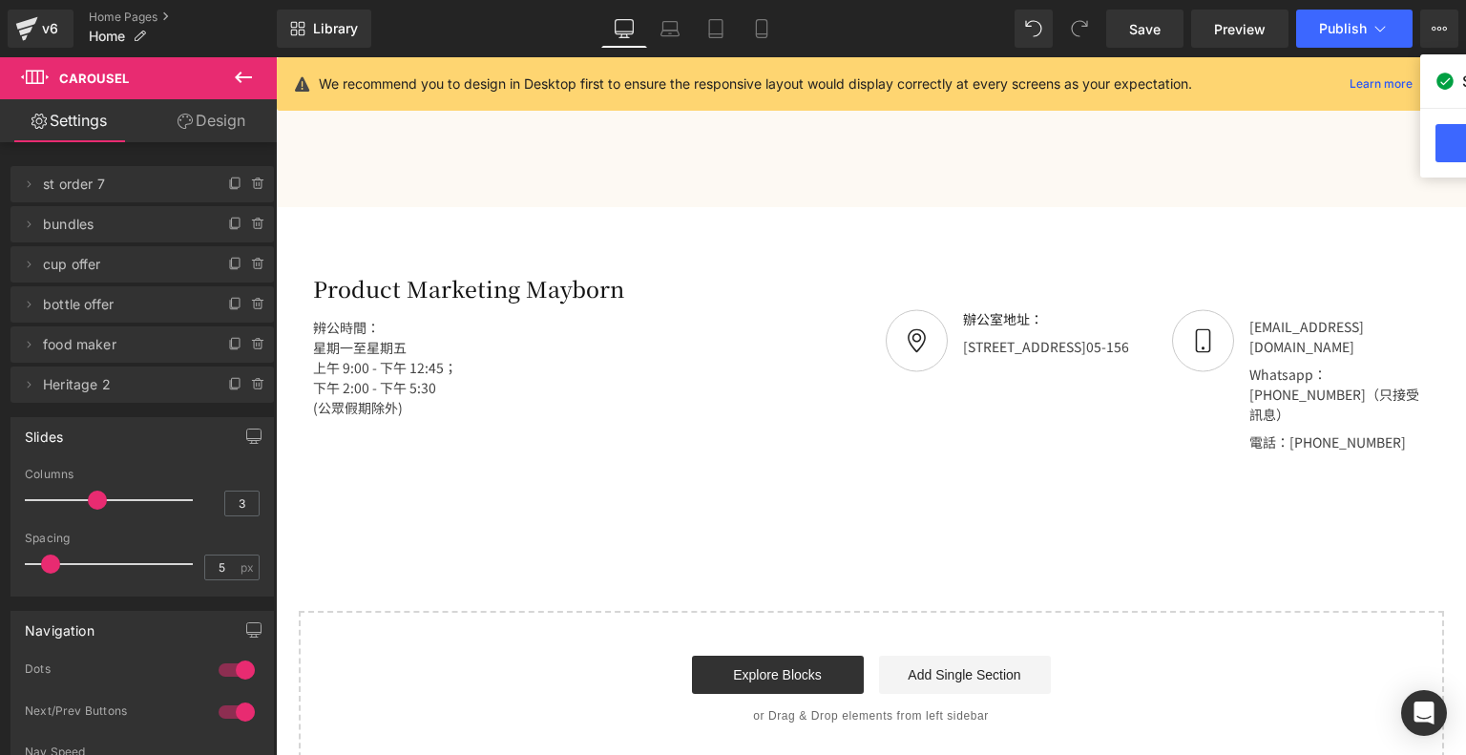
scroll to position [3225, 0]
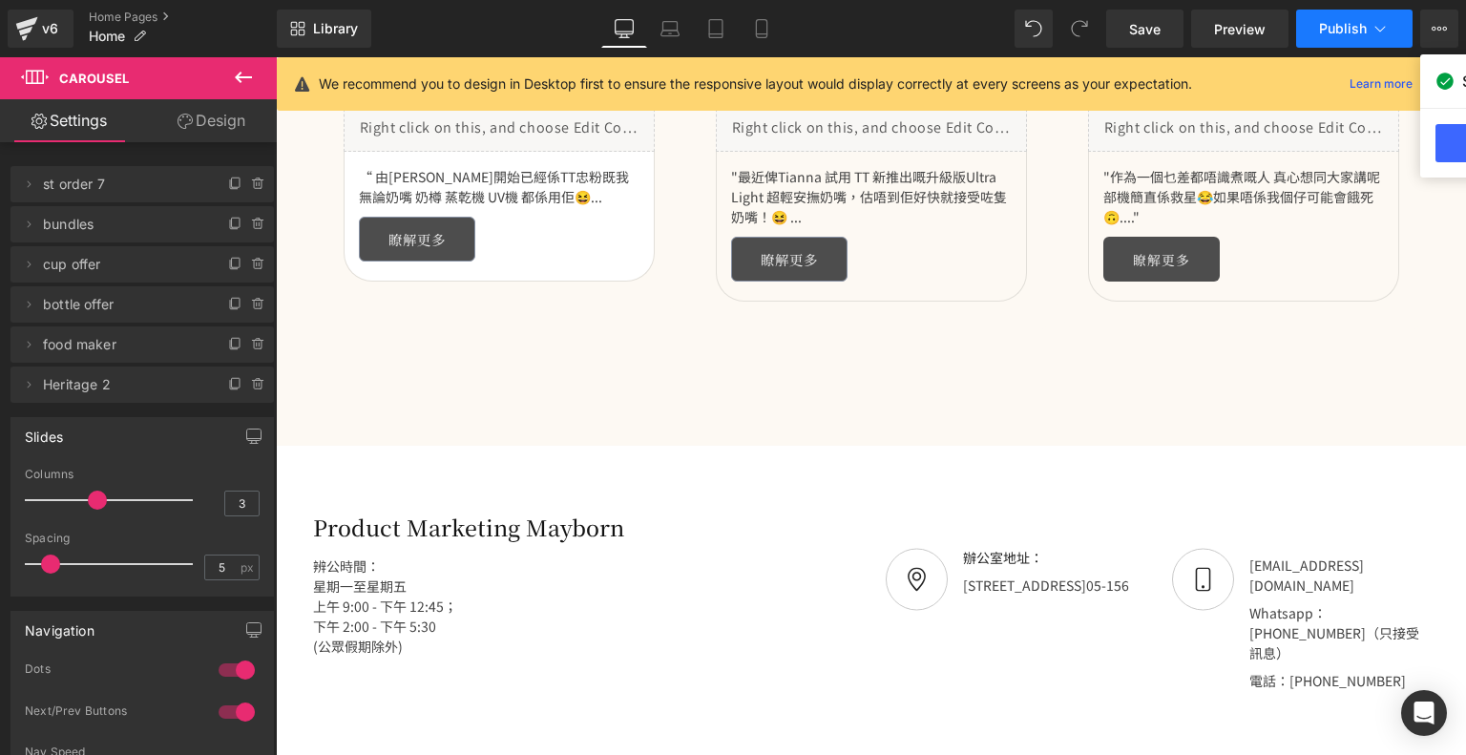
click at [1313, 28] on button "Publish" at bounding box center [1354, 29] width 116 height 38
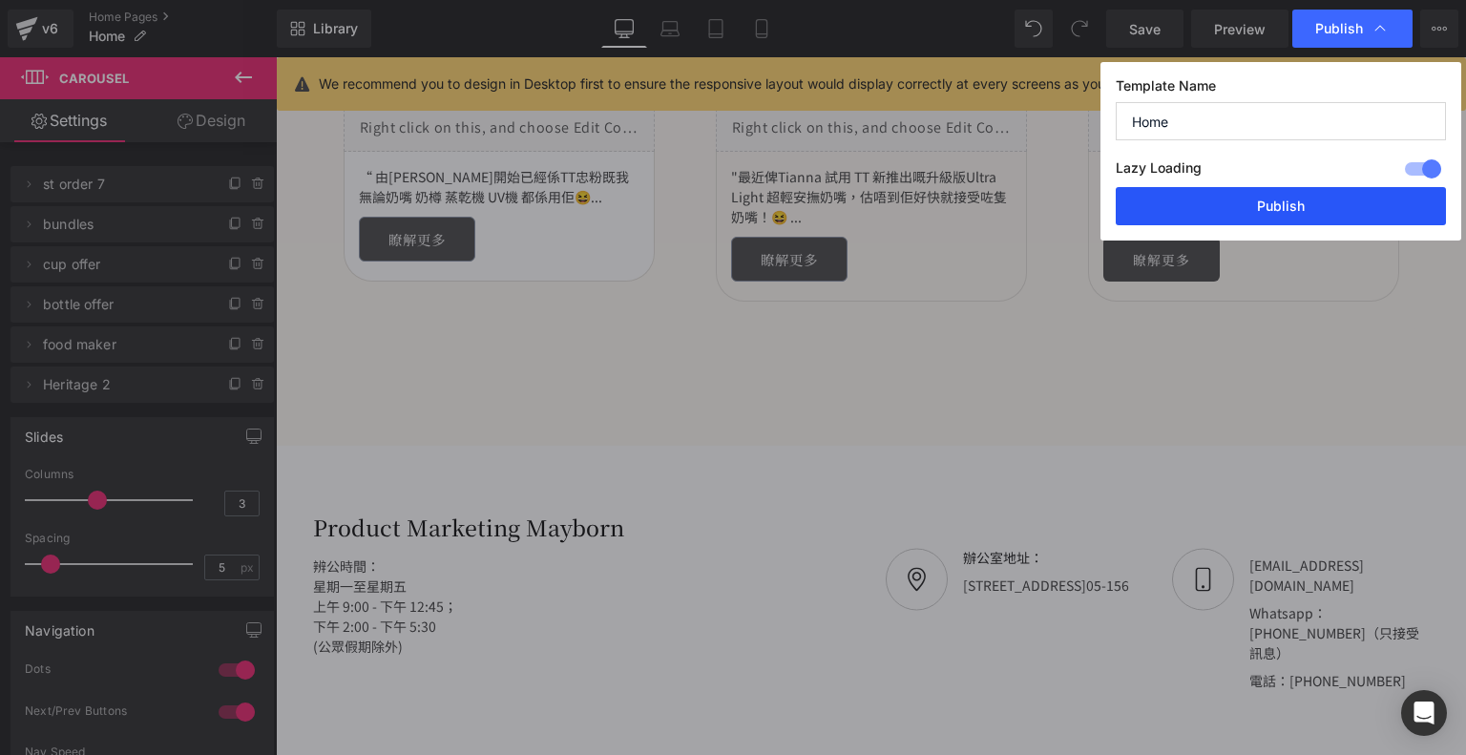
click at [1261, 201] on button "Publish" at bounding box center [1281, 206] width 330 height 38
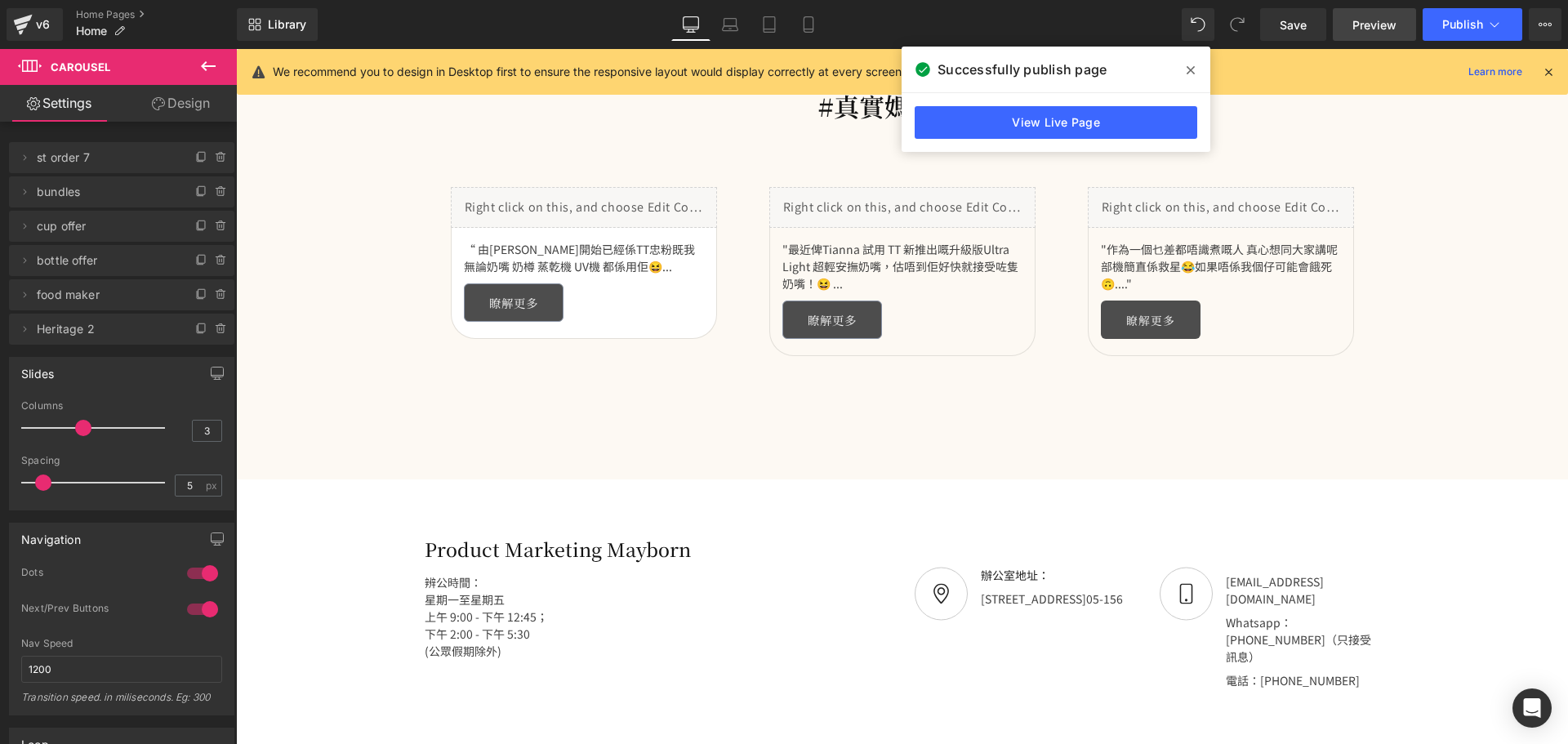
scroll to position [2859, 0]
